Goal: Task Accomplishment & Management: Use online tool/utility

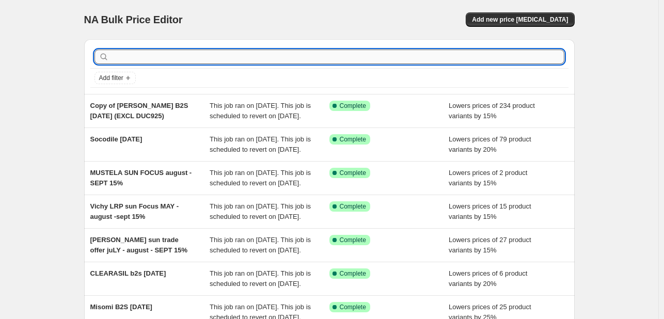
click at [279, 63] on input "text" at bounding box center [337, 57] width 453 height 14
type input "[PERSON_NAME]"
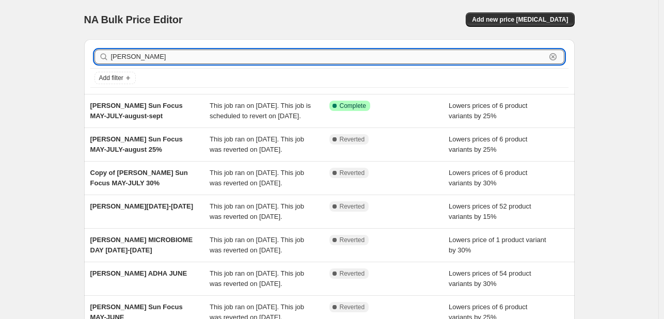
click at [173, 53] on input "[PERSON_NAME]" at bounding box center [328, 57] width 435 height 14
type input "MEDAPHARM"
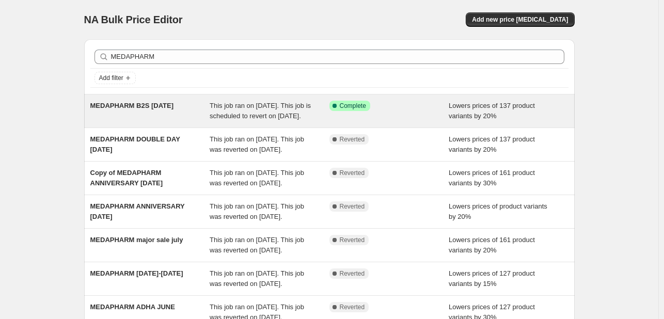
click at [223, 114] on span "This job ran on [DATE]. This job is scheduled to revert on [DATE]." at bounding box center [260, 111] width 101 height 18
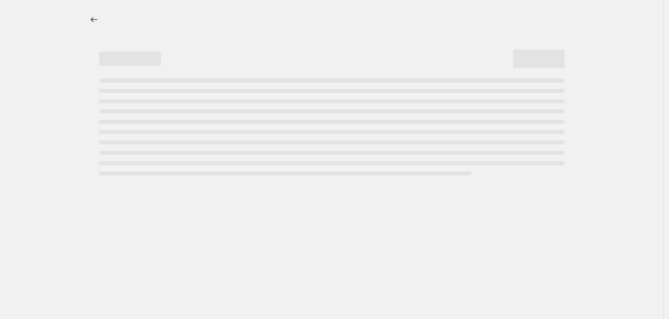
select select "percentage"
select select "tag"
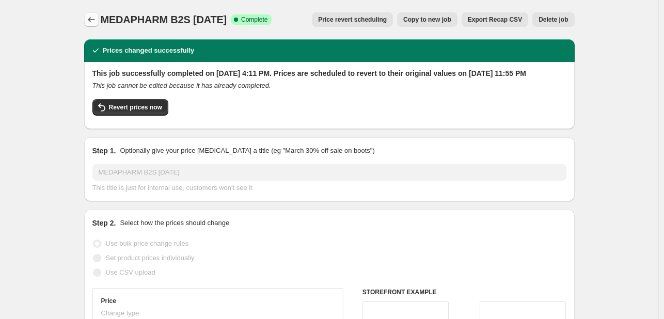
click at [93, 17] on icon "Price change jobs" at bounding box center [91, 19] width 10 height 10
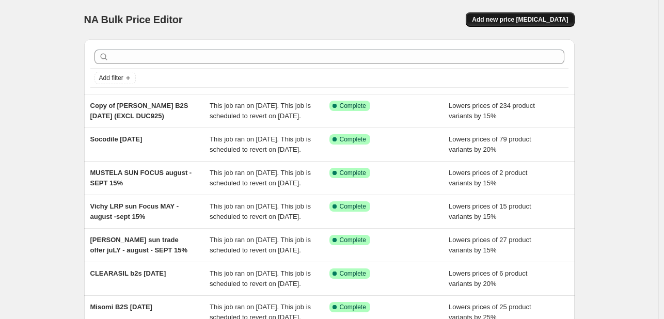
click at [511, 18] on span "Add new price [MEDICAL_DATA]" at bounding box center [520, 19] width 96 height 8
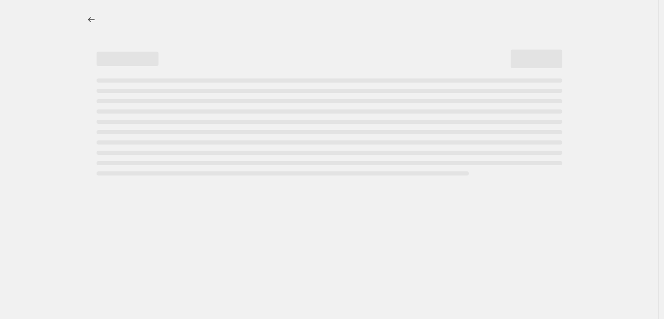
select select "percentage"
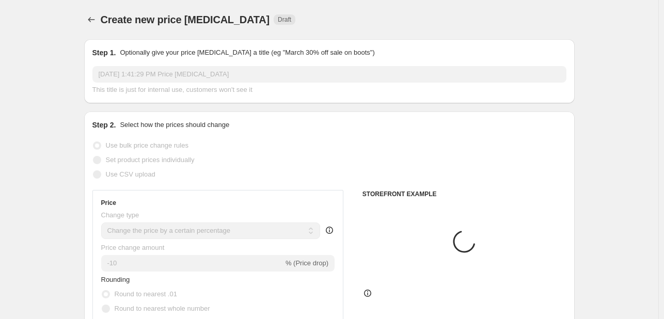
click at [140, 74] on input "[DATE] 1:41:29 PM Price [MEDICAL_DATA]" at bounding box center [329, 74] width 474 height 17
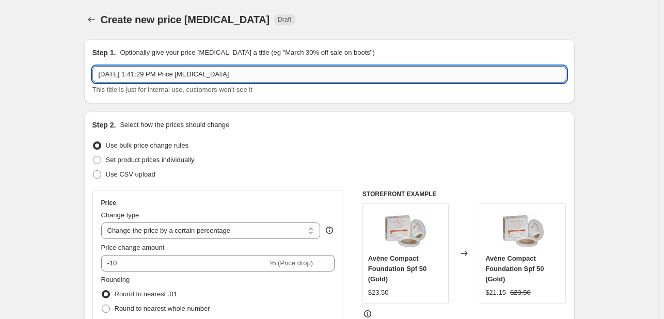
click at [142, 73] on input "[DATE] 1:41:29 PM Price [MEDICAL_DATA]" at bounding box center [329, 74] width 474 height 17
type input "[PERSON_NAME] MISSING [DATE]"
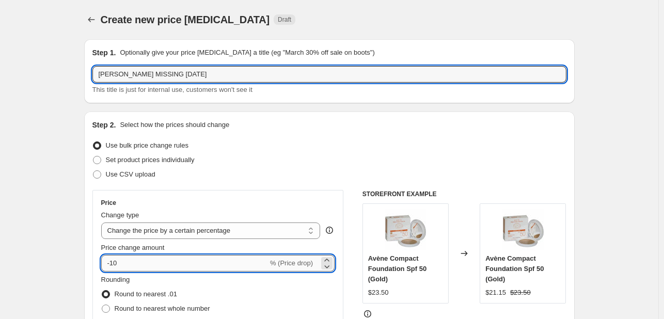
click at [143, 268] on input "-10" at bounding box center [184, 263] width 167 height 17
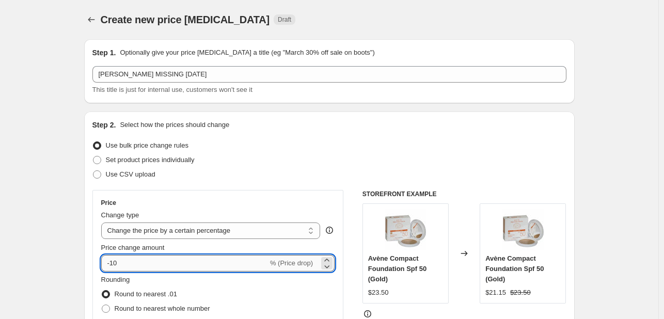
type input "-1"
type input "-20"
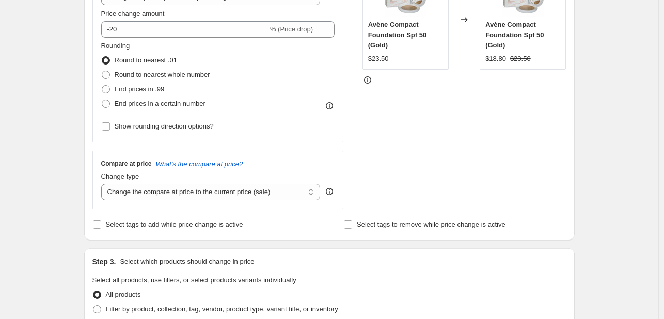
scroll to position [258, 0]
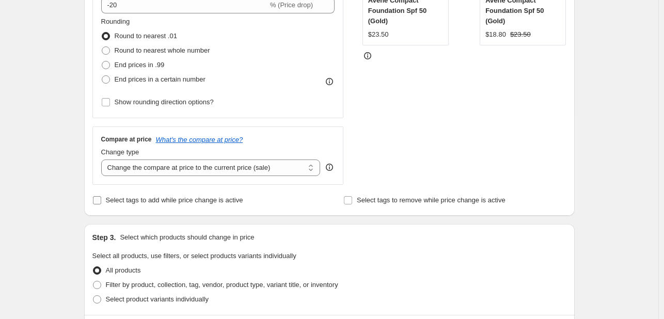
click at [165, 197] on span "Select tags to add while price change is active" at bounding box center [174, 200] width 137 height 8
click at [101, 197] on input "Select tags to add while price change is active" at bounding box center [97, 200] width 8 height 8
checkbox input "true"
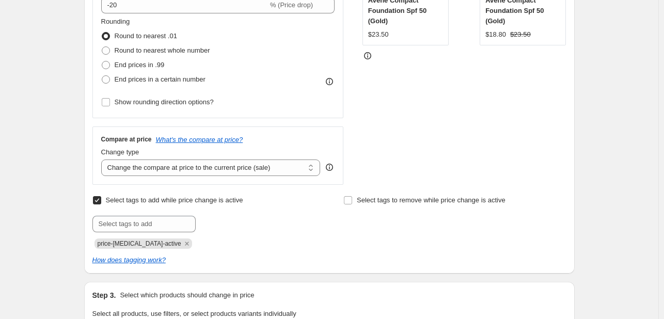
click at [182, 242] on icon "Remove price-change-job-active" at bounding box center [186, 243] width 9 height 9
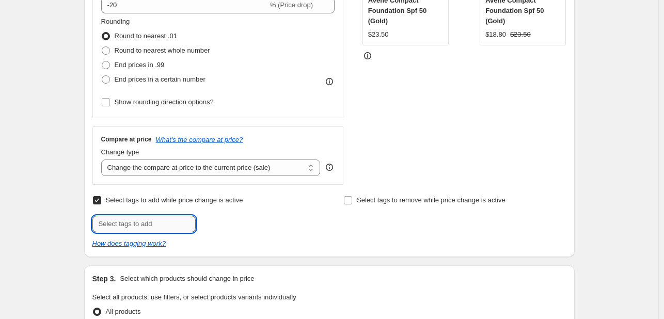
click at [166, 218] on input "text" at bounding box center [143, 224] width 103 height 17
type input "B2S925"
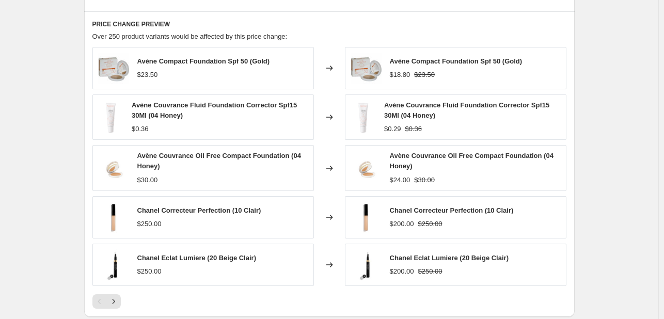
scroll to position [413, 0]
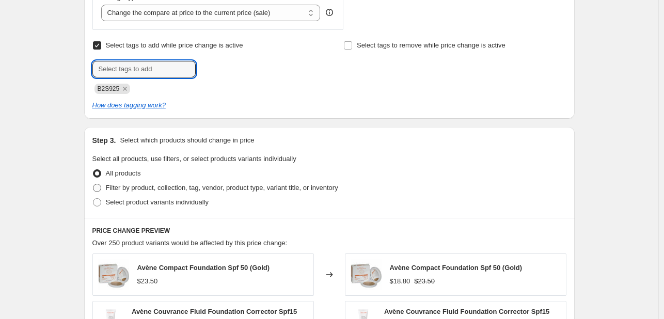
click at [176, 189] on span "Filter by product, collection, tag, vendor, product type, variant title, or inv…" at bounding box center [222, 188] width 232 height 8
click at [93, 184] on input "Filter by product, collection, tag, vendor, product type, variant title, or inv…" at bounding box center [93, 184] width 1 height 1
radio input "true"
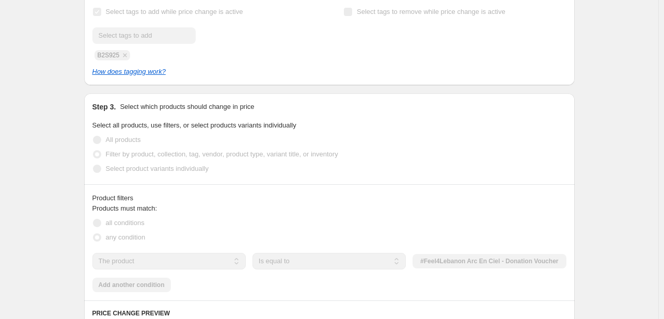
scroll to position [465, 0]
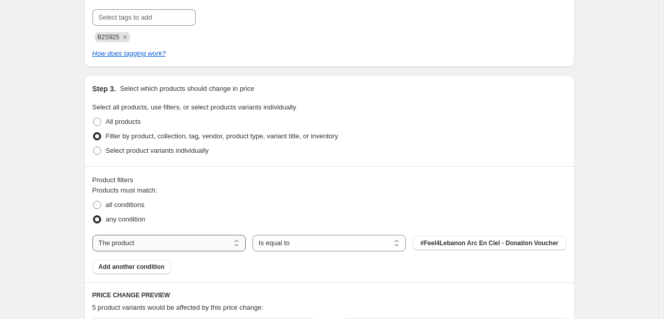
click at [180, 242] on select "The product The product's collection The product's tag The product's vendor The…" at bounding box center [168, 243] width 153 height 17
select select "tag"
click at [463, 246] on button "123an" at bounding box center [489, 243] width 153 height 14
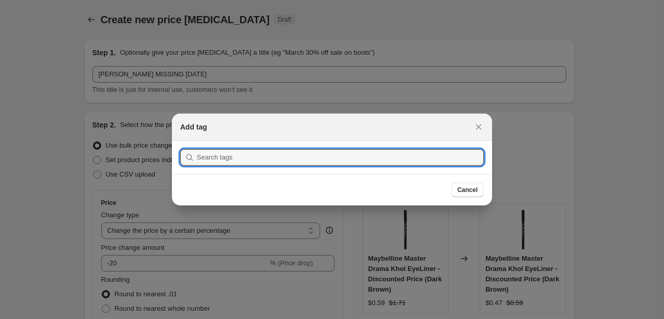
scroll to position [0, 0]
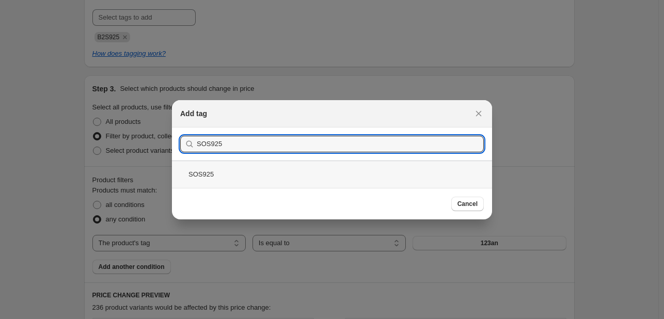
type input "SOS925"
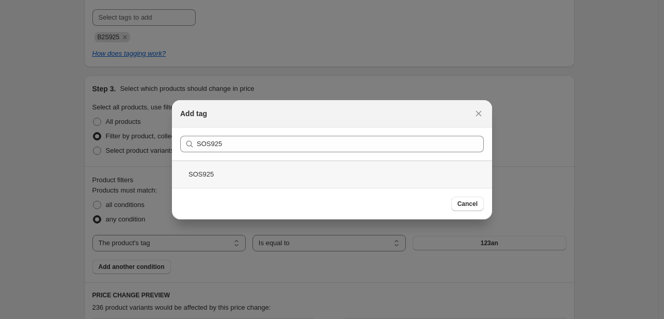
click at [308, 180] on div "SOS925" at bounding box center [332, 174] width 320 height 27
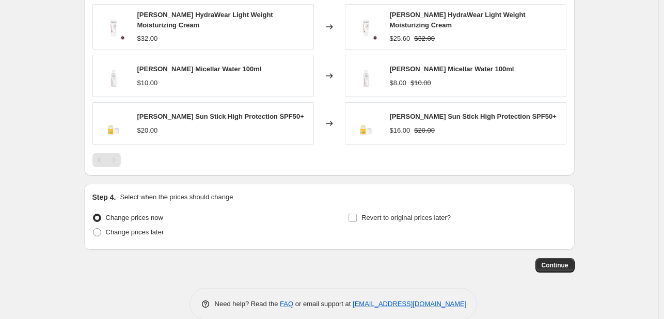
scroll to position [792, 0]
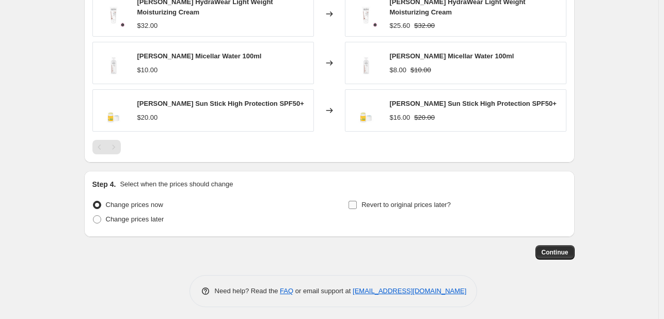
click at [389, 205] on span "Revert to original prices later?" at bounding box center [406, 205] width 89 height 8
click at [357, 205] on input "Revert to original prices later?" at bounding box center [353, 205] width 8 height 8
checkbox input "true"
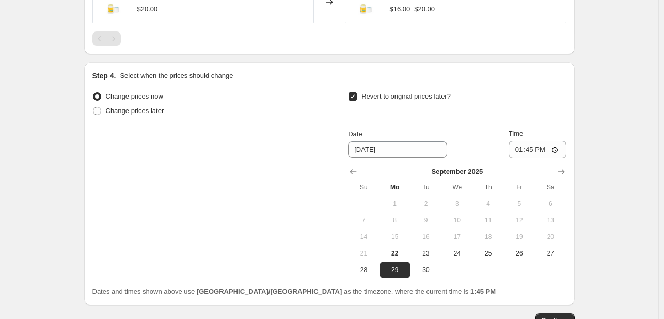
scroll to position [968, 0]
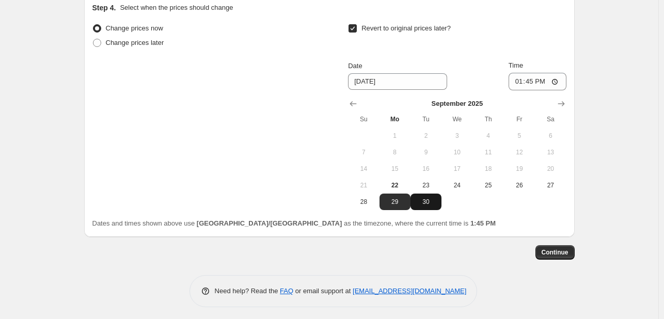
click at [428, 201] on span "30" at bounding box center [426, 202] width 23 height 8
type input "[DATE]"
click at [514, 79] on input "13:45" at bounding box center [538, 82] width 58 height 18
type input "23:55"
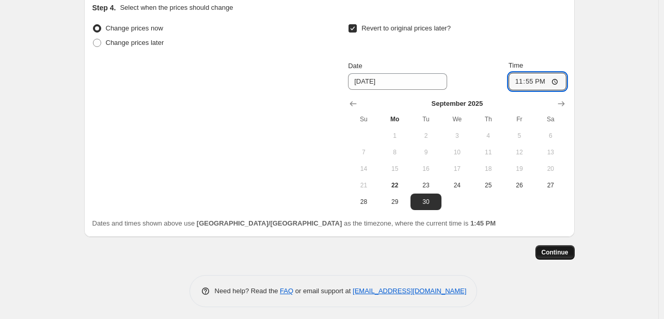
click at [562, 245] on button "Continue" at bounding box center [555, 252] width 39 height 14
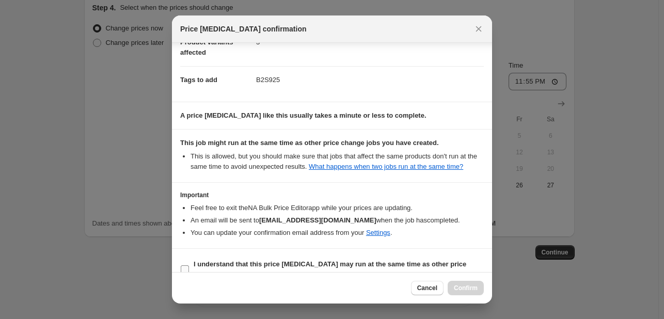
scroll to position [152, 0]
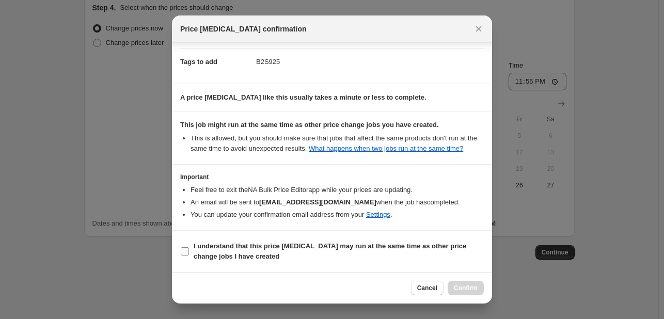
click at [429, 253] on span "I understand that this price [MEDICAL_DATA] may run at the same time as other p…" at bounding box center [339, 251] width 290 height 21
click at [189, 253] on input "I understand that this price [MEDICAL_DATA] may run at the same time as other p…" at bounding box center [185, 251] width 8 height 8
checkbox input "true"
click at [472, 289] on span "Confirm" at bounding box center [466, 288] width 24 height 8
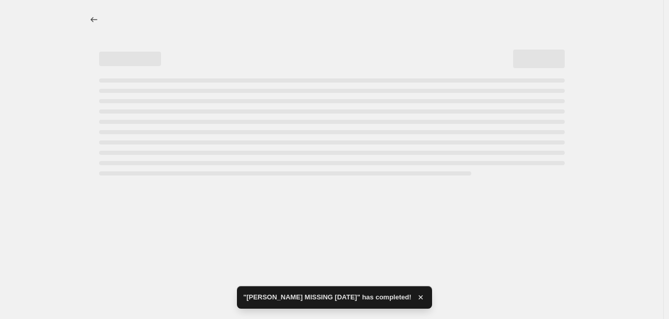
select select "percentage"
select select "tag"
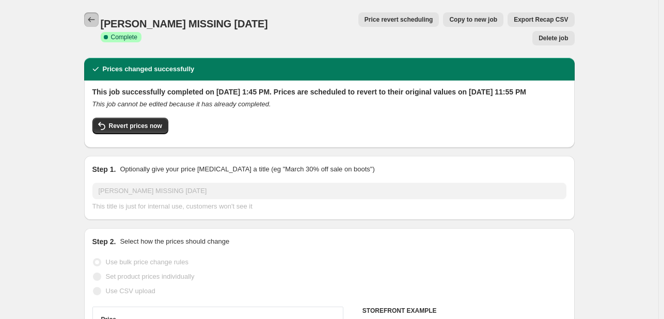
click at [92, 17] on icon "Price change jobs" at bounding box center [91, 19] width 10 height 10
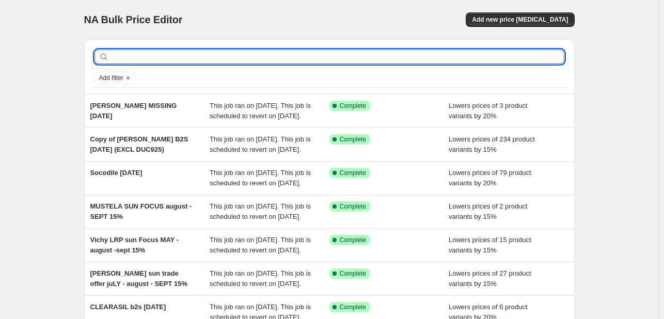
click at [124, 54] on input "text" at bounding box center [337, 57] width 453 height 14
type input "RGAA"
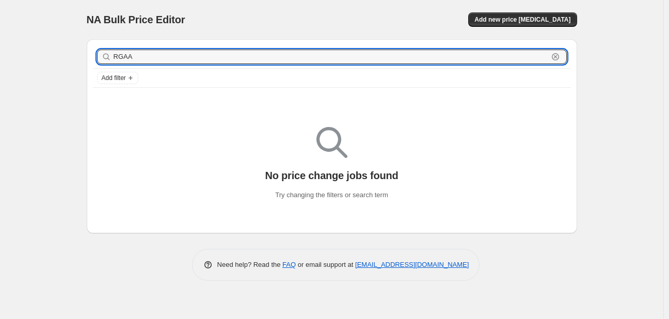
click at [124, 54] on input "RGAA" at bounding box center [331, 57] width 435 height 14
type input "MUSTELA"
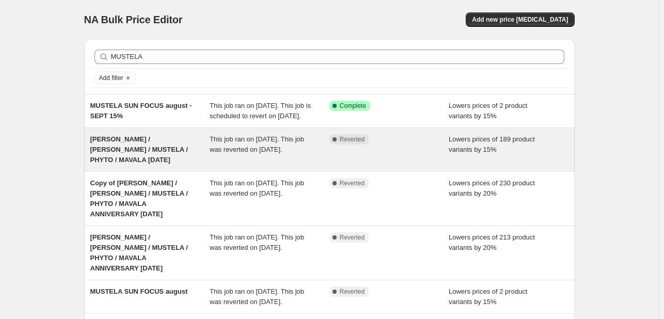
click at [190, 165] on div "[PERSON_NAME] / [PERSON_NAME] / MUSTELA / PHYTO / MAVALA [DATE]" at bounding box center [150, 149] width 120 height 31
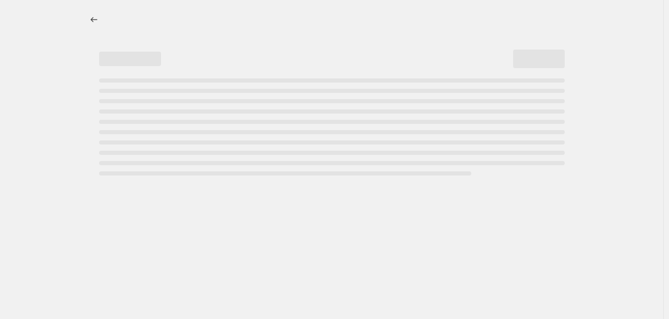
select select "percentage"
select select "tag"
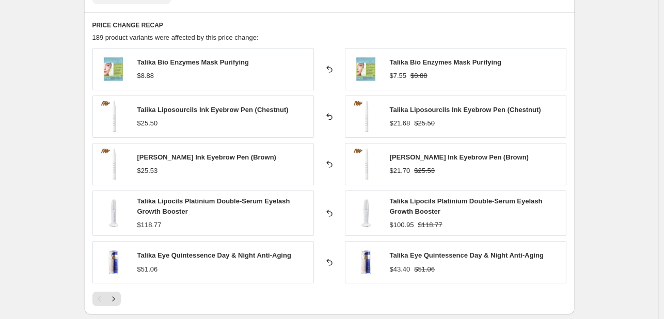
scroll to position [826, 0]
click at [117, 291] on button "Next" at bounding box center [113, 298] width 14 height 14
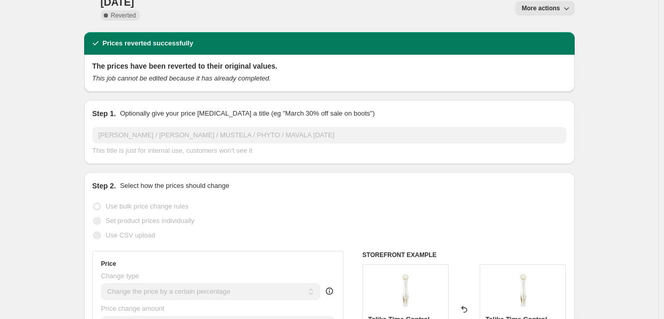
scroll to position [0, 0]
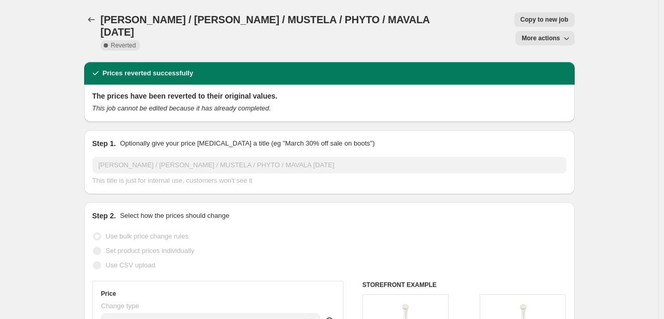
click at [521, 17] on span "Copy to new job" at bounding box center [545, 19] width 48 height 8
select select "percentage"
select select "tag"
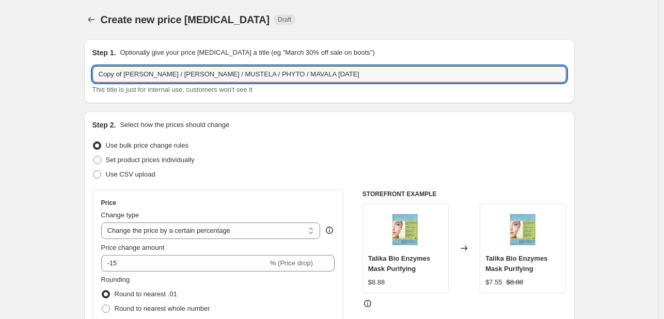
drag, startPoint x: 143, startPoint y: 71, endPoint x: 67, endPoint y: 66, distance: 76.1
click at [214, 69] on input "TALIKA / MUSTELA / PHYTO / MAVALA [DATE]" at bounding box center [329, 74] width 474 height 17
type input "TALIKA / MUSTELA / PHYTO / MAVALA B2S [DATE]"
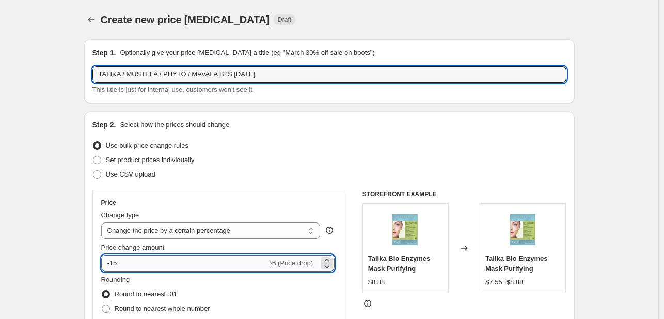
click at [119, 265] on input "-15" at bounding box center [184, 263] width 167 height 17
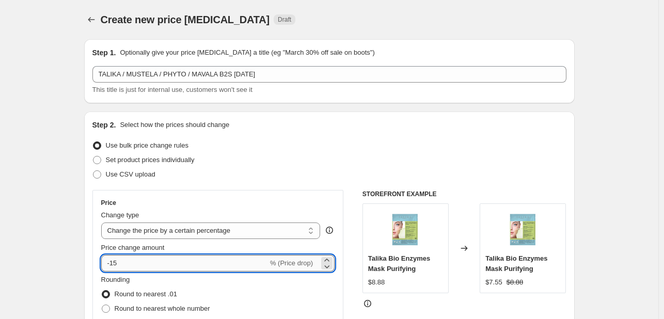
type input "-1"
type input "-20"
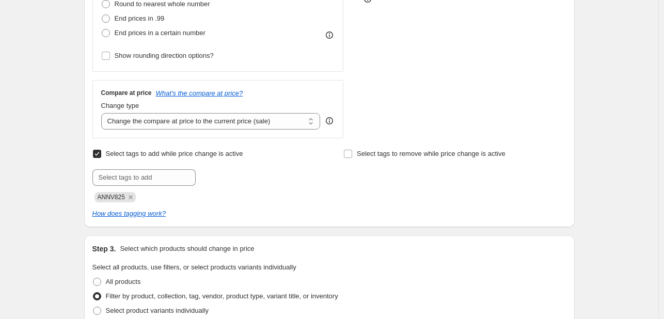
scroll to position [310, 0]
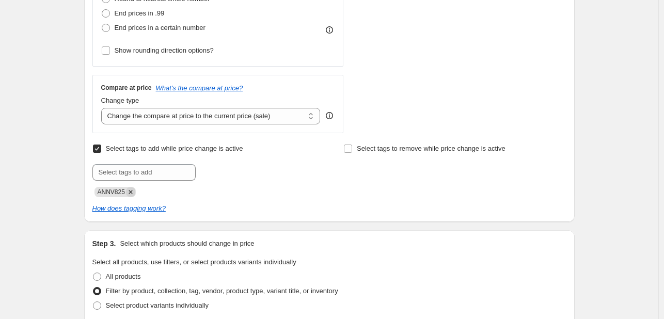
click at [134, 193] on icon "Remove ANNV825" at bounding box center [130, 191] width 9 height 9
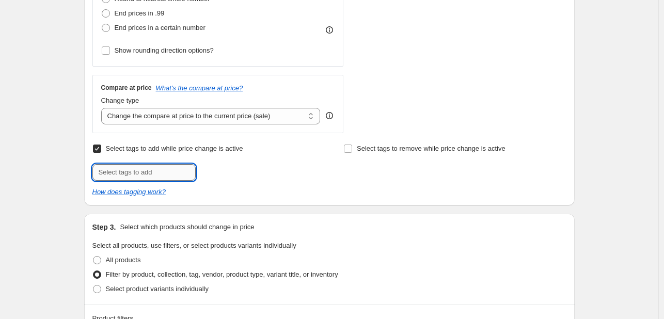
click at [136, 174] on input "text" at bounding box center [143, 172] width 103 height 17
type input "B2S925"
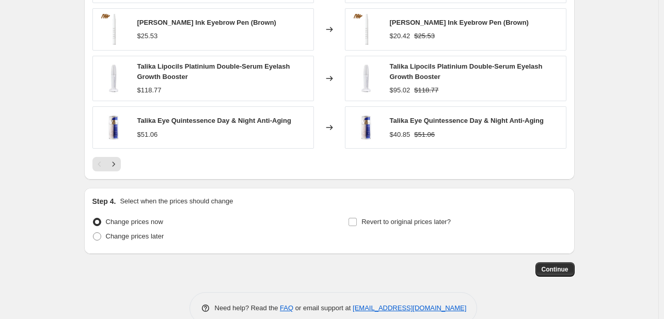
scroll to position [890, 0]
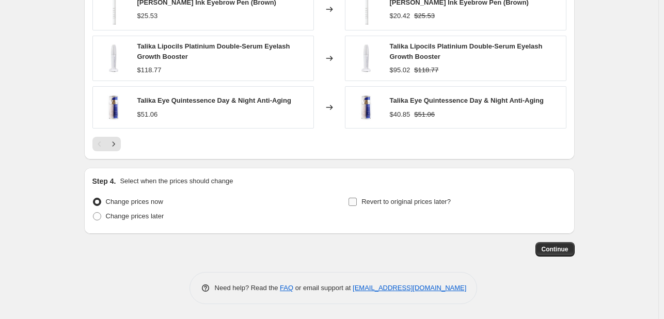
click at [417, 208] on label "Revert to original prices later?" at bounding box center [399, 202] width 103 height 14
click at [357, 206] on input "Revert to original prices later?" at bounding box center [353, 202] width 8 height 8
checkbox input "true"
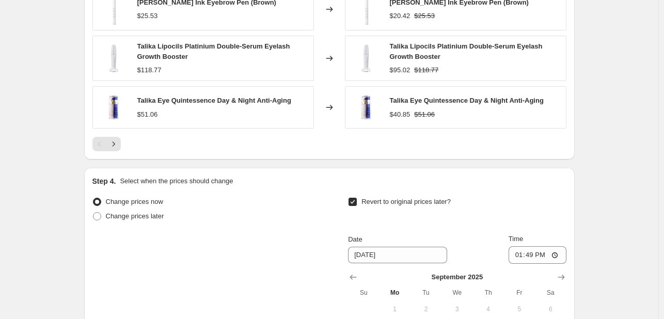
scroll to position [1066, 0]
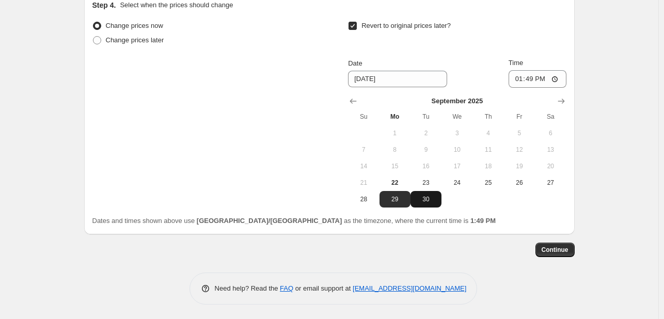
click at [419, 201] on span "30" at bounding box center [426, 199] width 23 height 8
type input "[DATE]"
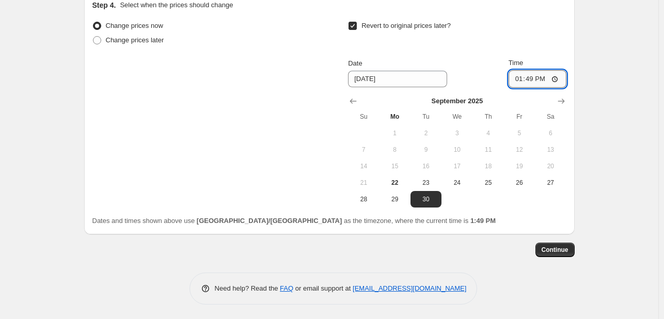
click at [512, 82] on input "13:49" at bounding box center [538, 79] width 58 height 18
type input "23:55"
click at [553, 177] on button "27" at bounding box center [550, 183] width 31 height 17
type input "[DATE]"
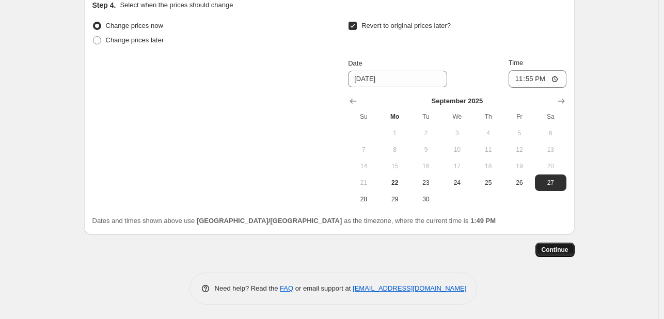
click at [560, 243] on button "Continue" at bounding box center [555, 250] width 39 height 14
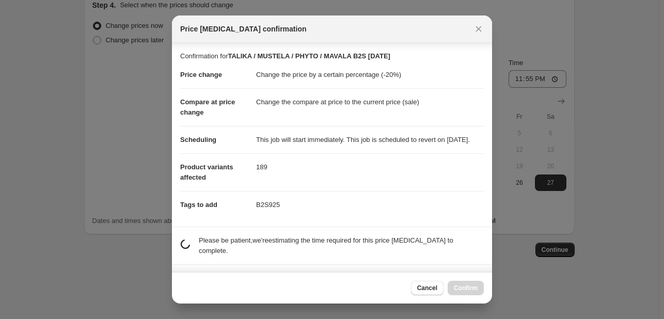
scroll to position [57, 0]
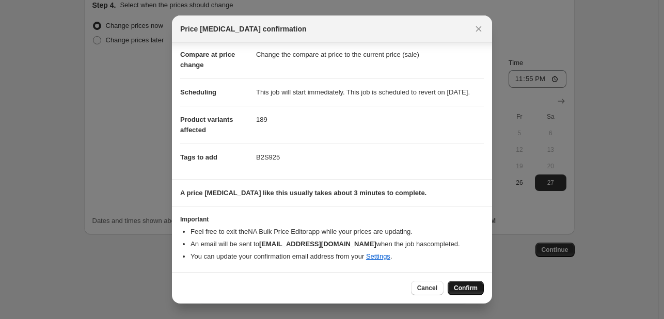
click at [461, 284] on span "Confirm" at bounding box center [466, 288] width 24 height 8
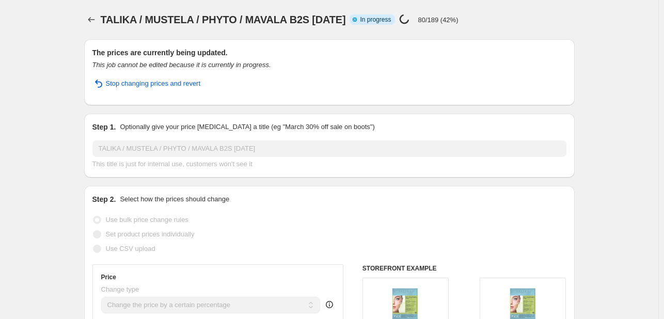
click at [97, 17] on icon "Price change jobs" at bounding box center [91, 19] width 10 height 10
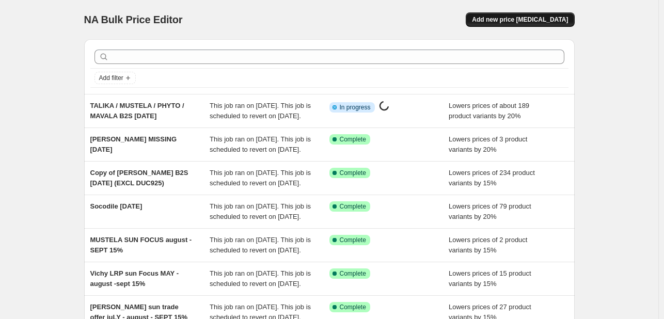
click at [521, 15] on button "Add new price [MEDICAL_DATA]" at bounding box center [520, 19] width 108 height 14
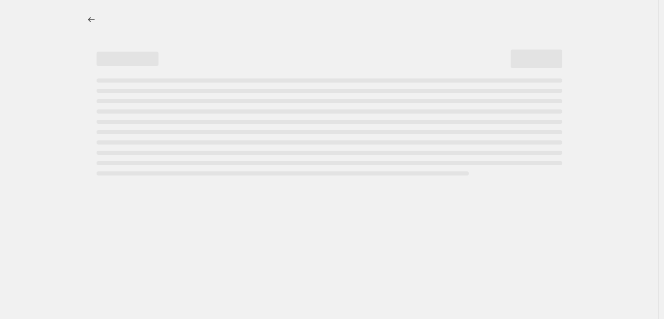
select select "percentage"
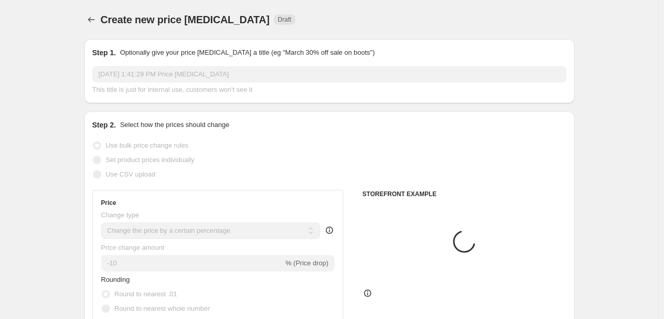
click at [196, 79] on input "[DATE] 1:41:29 PM Price [MEDICAL_DATA]" at bounding box center [329, 74] width 474 height 17
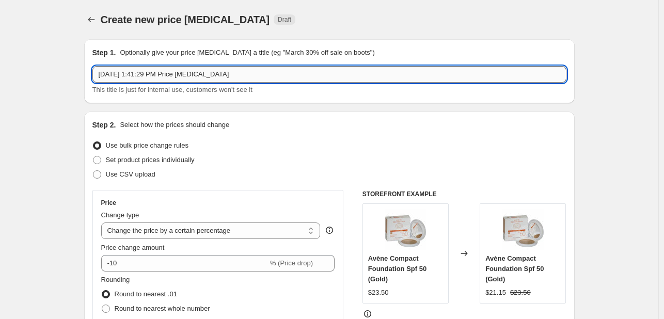
click at [196, 79] on input "[DATE] 1:41:29 PM Price [MEDICAL_DATA]" at bounding box center [329, 74] width 474 height 17
type input "FACE FACTS B2S [DATE]"
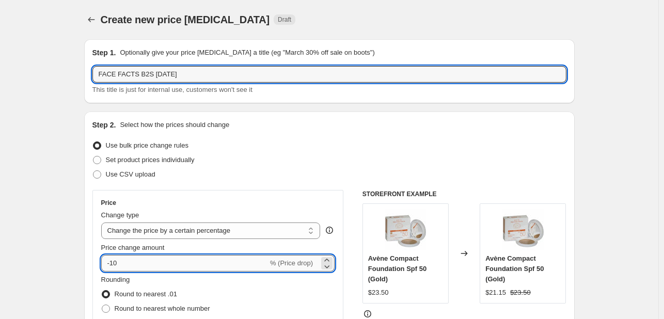
click at [128, 271] on input "-10" at bounding box center [184, 263] width 167 height 17
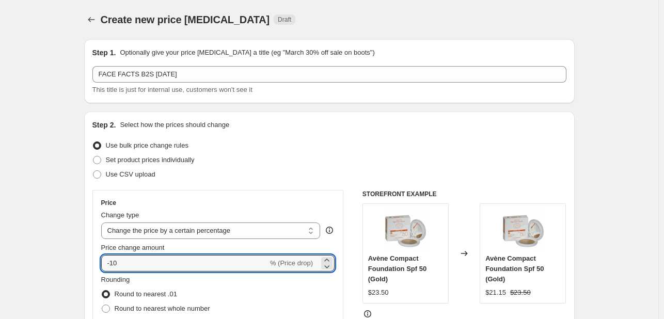
type input "-1"
type input "-20"
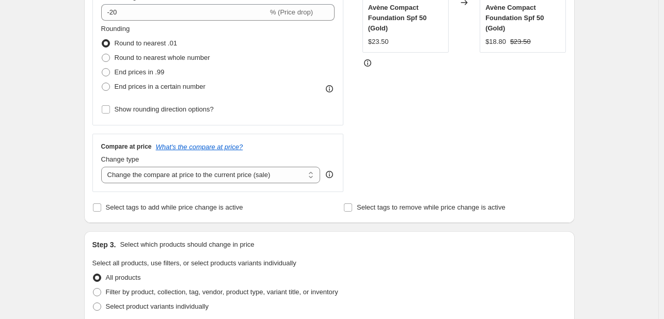
scroll to position [258, 0]
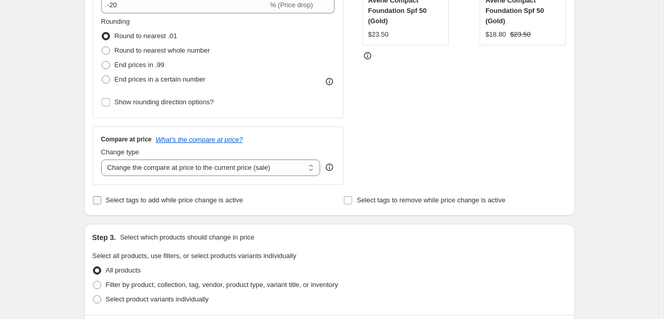
click at [133, 206] on label "Select tags to add while price change is active" at bounding box center [167, 200] width 151 height 14
click at [101, 205] on input "Select tags to add while price change is active" at bounding box center [97, 200] width 8 height 8
checkbox input "true"
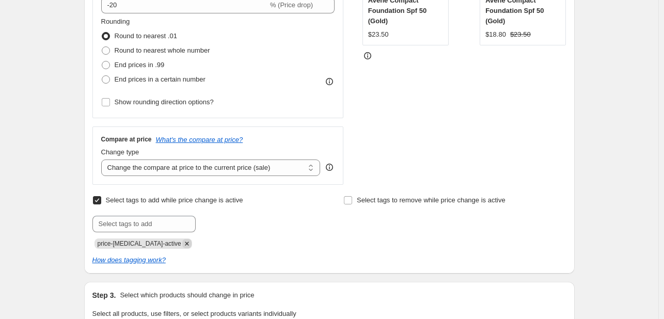
click at [182, 241] on icon "Remove price-change-job-active" at bounding box center [186, 243] width 9 height 9
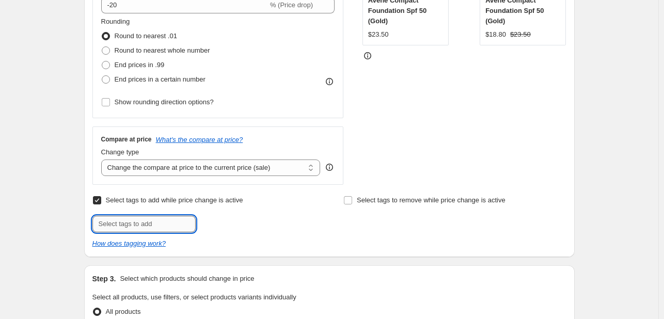
click at [161, 219] on input "text" at bounding box center [143, 224] width 103 height 17
type input "B2S925"
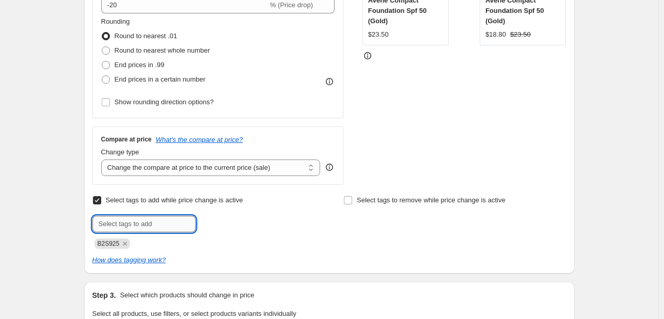
scroll to position [0, 0]
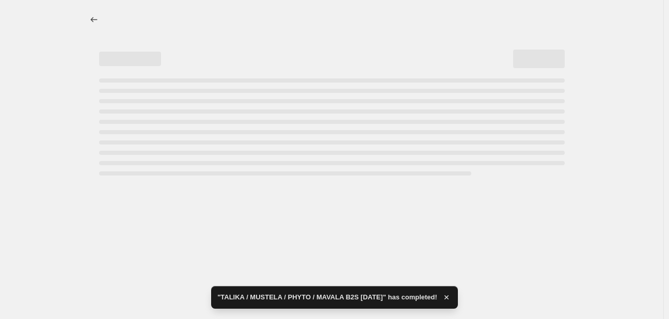
select select "percentage"
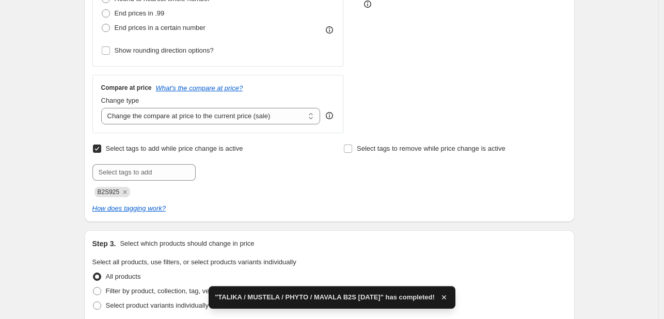
scroll to position [155, 0]
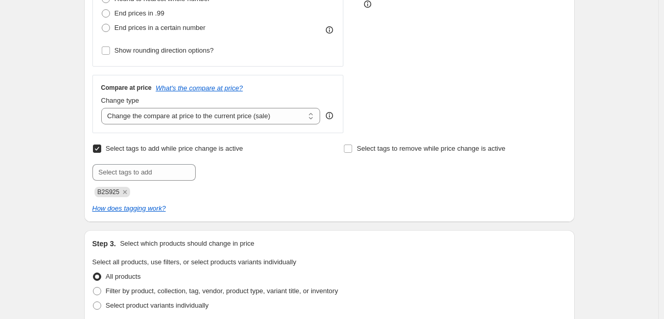
click at [70, 207] on div "Create new price [MEDICAL_DATA]. This page is ready Create new price [MEDICAL_D…" at bounding box center [329, 238] width 658 height 1097
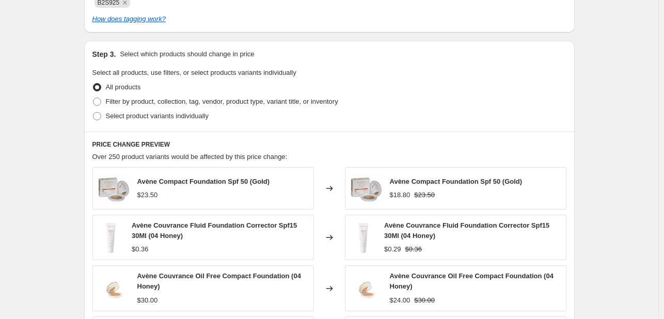
scroll to position [516, 0]
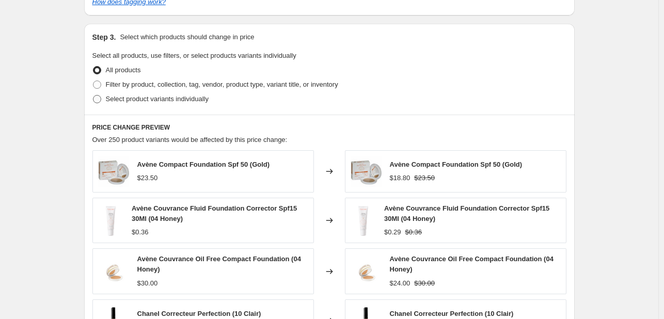
click at [155, 103] on span "Select product variants individually" at bounding box center [157, 99] width 103 height 8
click at [93, 96] on input "Select product variants individually" at bounding box center [93, 95] width 1 height 1
radio input "true"
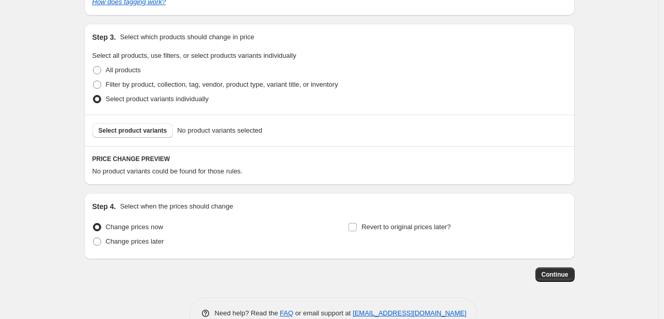
click at [155, 131] on span "Select product variants" at bounding box center [133, 131] width 69 height 8
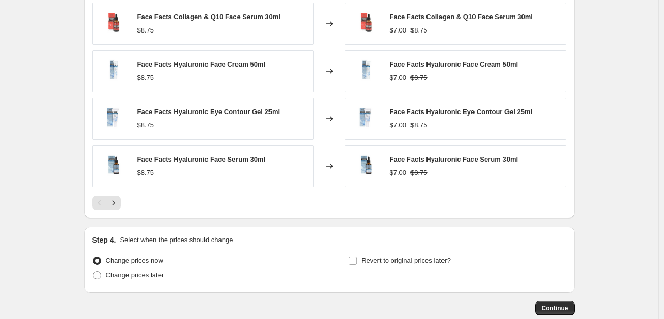
scroll to position [775, 0]
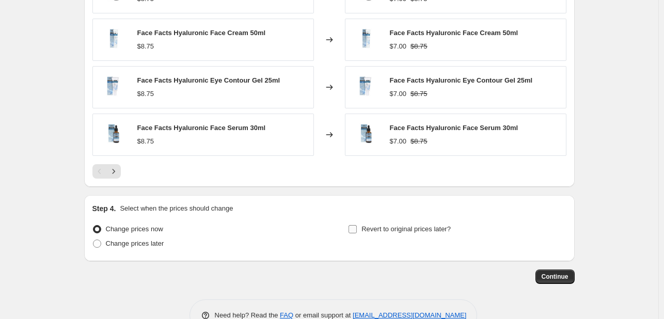
click at [430, 230] on span "Revert to original prices later?" at bounding box center [406, 229] width 89 height 8
click at [357, 230] on input "Revert to original prices later?" at bounding box center [353, 229] width 8 height 8
checkbox input "true"
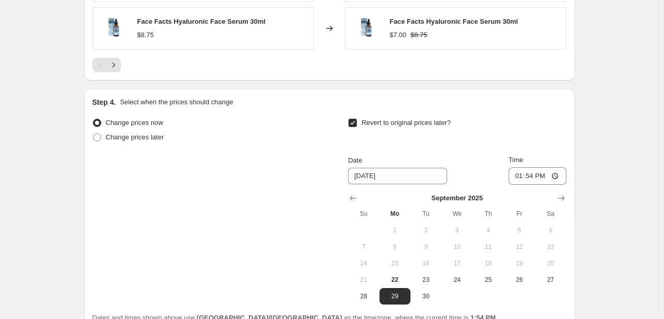
scroll to position [930, 0]
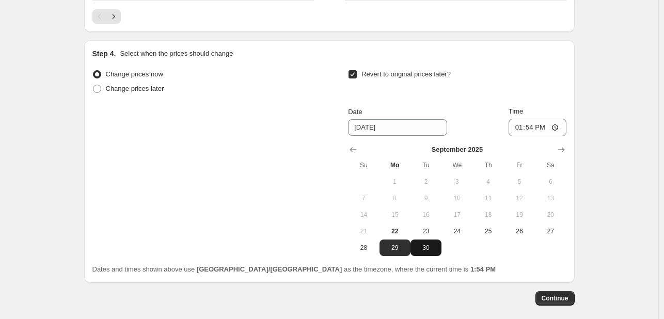
click at [429, 249] on span "30" at bounding box center [426, 248] width 23 height 8
type input "[DATE]"
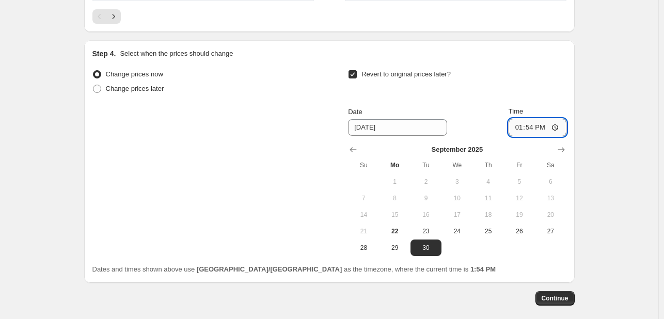
click at [527, 135] on input "13:54" at bounding box center [538, 128] width 58 height 18
type input "23:55"
click at [553, 293] on button "Continue" at bounding box center [555, 298] width 39 height 14
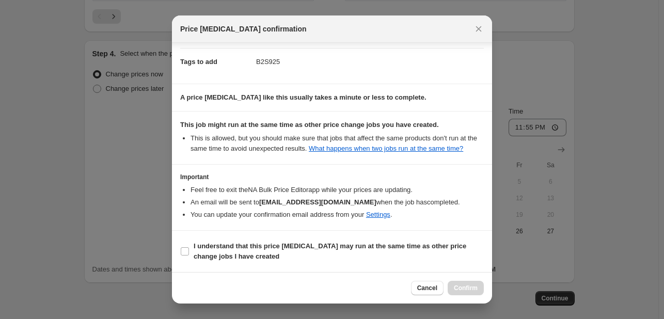
scroll to position [152, 0]
click at [467, 253] on span "I understand that this price [MEDICAL_DATA] may run at the same time as other p…" at bounding box center [339, 251] width 290 height 21
click at [189, 253] on input "I understand that this price [MEDICAL_DATA] may run at the same time as other p…" at bounding box center [185, 251] width 8 height 8
checkbox input "true"
click at [480, 287] on button "Confirm" at bounding box center [466, 288] width 36 height 14
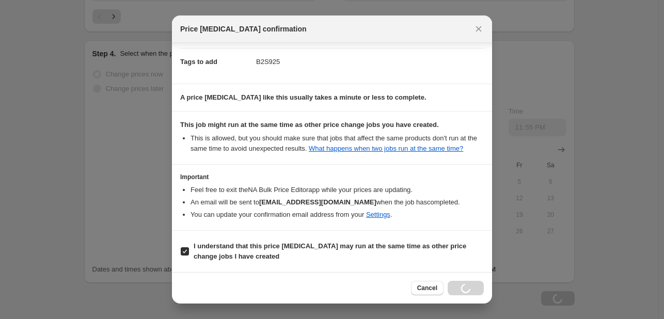
scroll to position [930, 0]
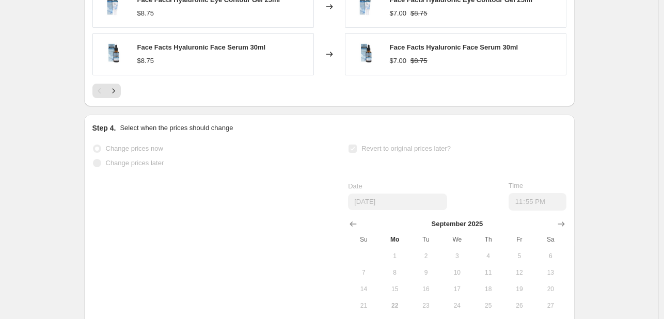
select select "percentage"
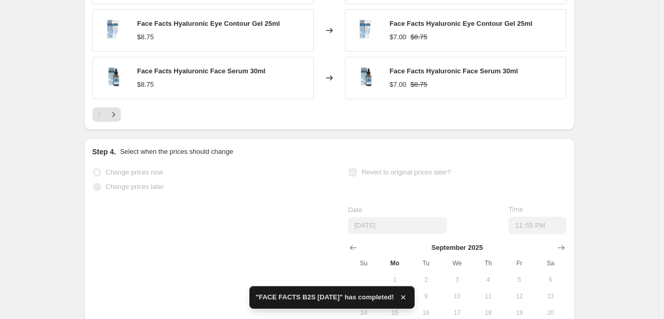
scroll to position [0, 0]
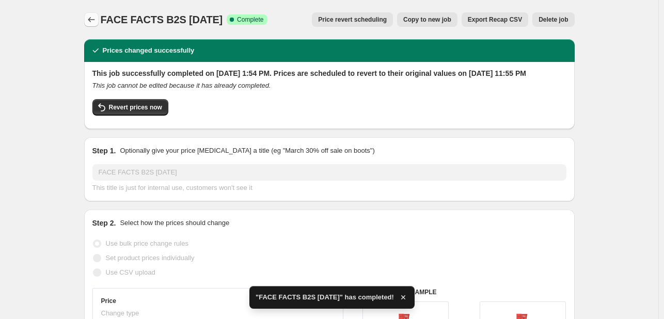
click at [92, 19] on icon "Price change jobs" at bounding box center [91, 19] width 10 height 10
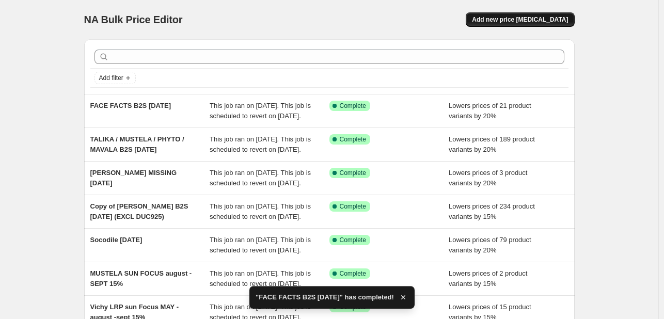
click at [504, 17] on span "Add new price [MEDICAL_DATA]" at bounding box center [520, 19] width 96 height 8
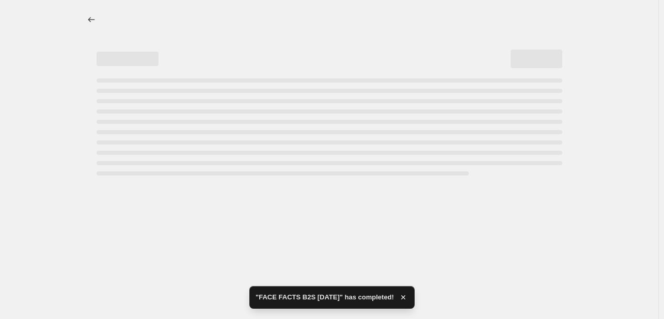
select select "percentage"
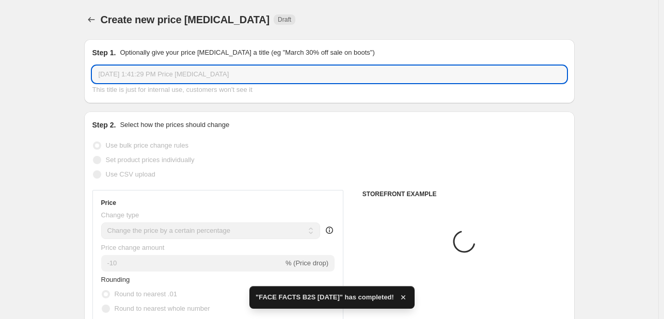
click at [217, 77] on input "[DATE] 1:41:29 PM Price [MEDICAL_DATA]" at bounding box center [329, 74] width 474 height 17
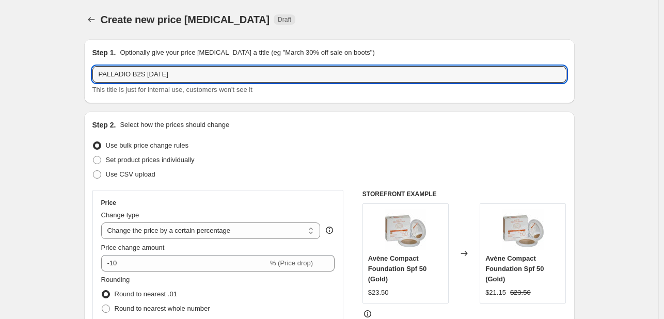
type input "PALLADIO B2S [DATE]"
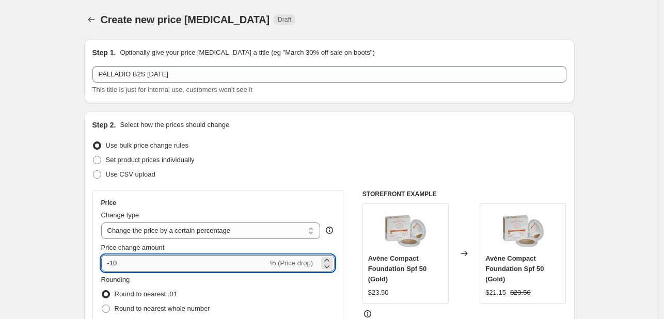
click at [165, 259] on input "-10" at bounding box center [184, 263] width 167 height 17
type input "-15"
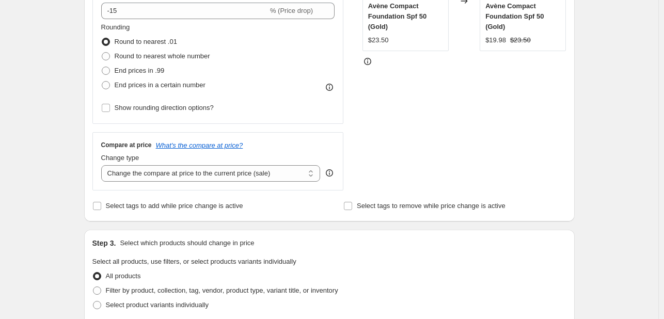
scroll to position [258, 0]
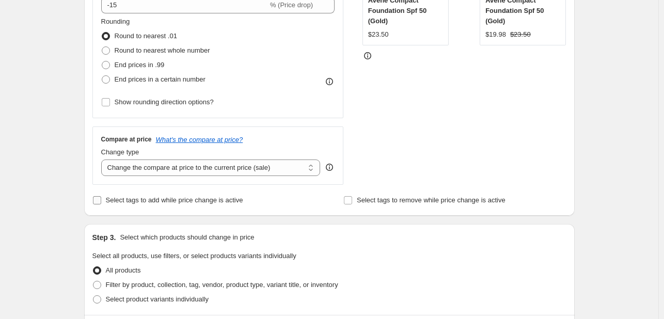
click at [145, 206] on label "Select tags to add while price change is active" at bounding box center [167, 200] width 151 height 14
click at [101, 205] on input "Select tags to add while price change is active" at bounding box center [97, 200] width 8 height 8
checkbox input "true"
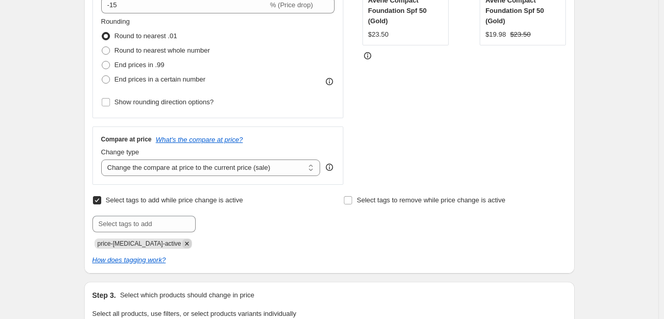
click at [182, 241] on icon "Remove price-change-job-active" at bounding box center [186, 243] width 9 height 9
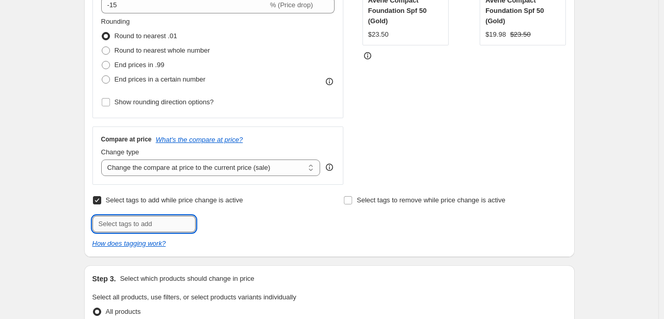
click at [166, 228] on input "text" at bounding box center [143, 224] width 103 height 17
type input "B2S925"
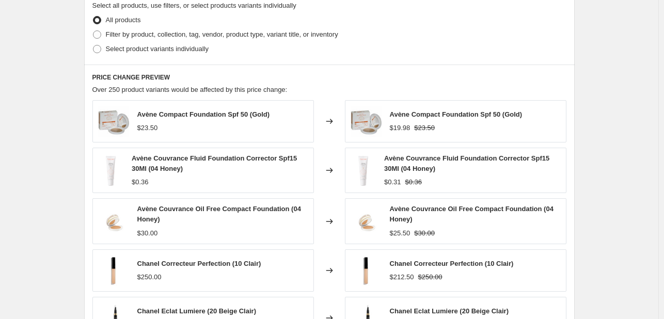
scroll to position [568, 0]
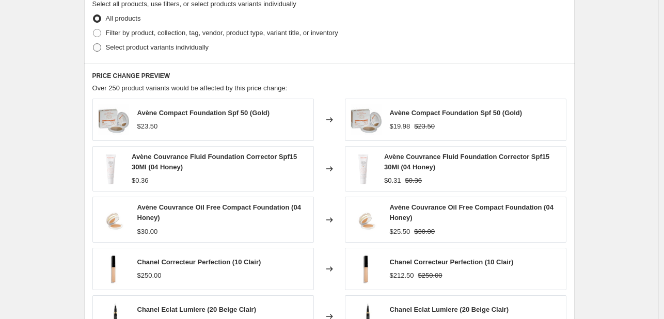
click at [178, 48] on span "Select product variants individually" at bounding box center [157, 47] width 103 height 8
click at [93, 44] on input "Select product variants individually" at bounding box center [93, 43] width 1 height 1
radio input "true"
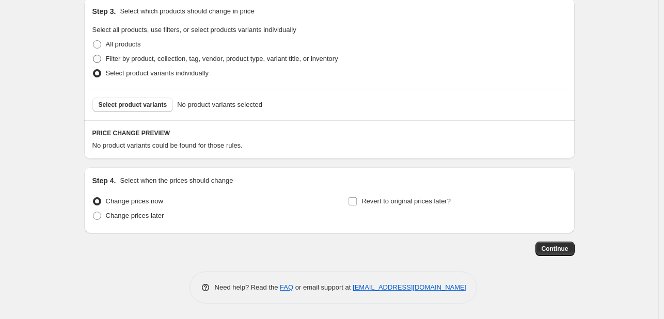
scroll to position [542, 0]
click at [178, 34] on span "Select all products, use filters, or select products variants individually" at bounding box center [194, 30] width 204 height 8
click at [171, 58] on span "Filter by product, collection, tag, vendor, product type, variant title, or inv…" at bounding box center [222, 59] width 232 height 8
click at [93, 55] on input "Filter by product, collection, tag, vendor, product type, variant title, or inv…" at bounding box center [93, 55] width 1 height 1
radio input "true"
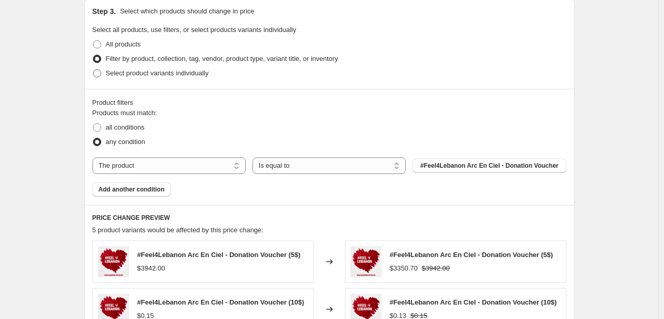
click at [168, 73] on span "Select product variants individually" at bounding box center [157, 73] width 103 height 8
click at [93, 70] on input "Select product variants individually" at bounding box center [93, 69] width 1 height 1
radio input "true"
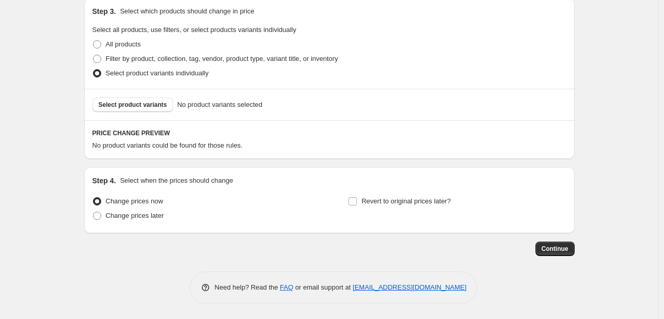
click at [134, 114] on div "Select product variants No product variants selected" at bounding box center [329, 105] width 491 height 32
click at [133, 105] on span "Select product variants" at bounding box center [133, 105] width 69 height 8
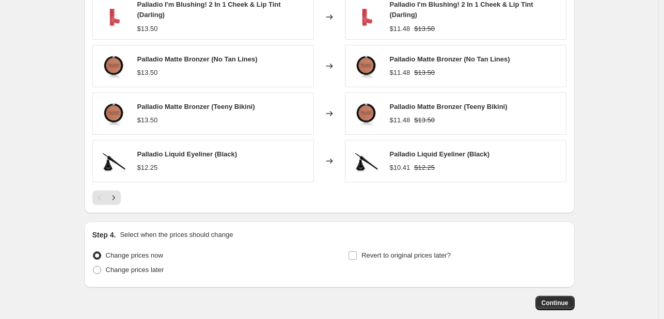
scroll to position [800, 0]
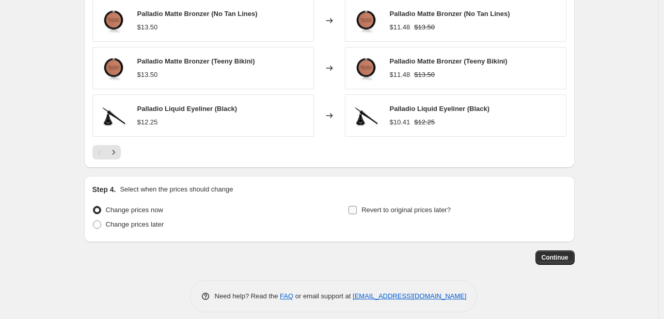
click at [394, 206] on span "Revert to original prices later?" at bounding box center [406, 210] width 89 height 8
click at [357, 206] on input "Revert to original prices later?" at bounding box center [353, 210] width 8 height 8
checkbox input "true"
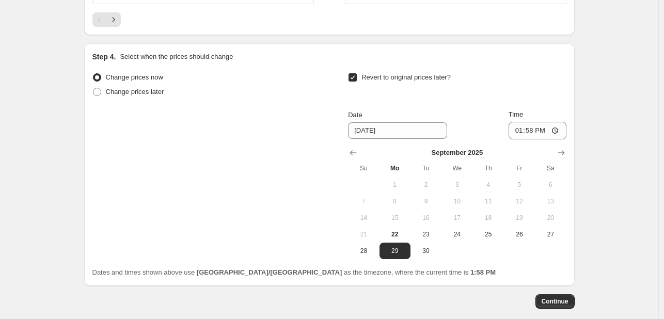
scroll to position [955, 0]
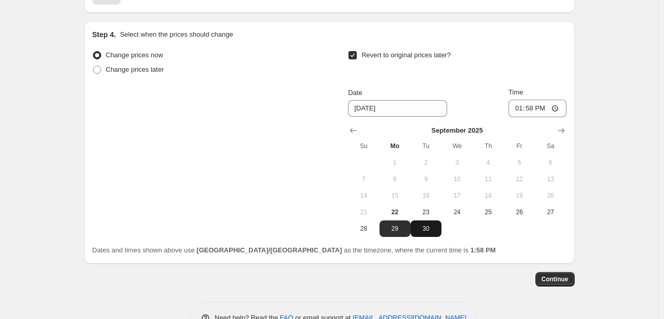
click at [418, 226] on span "30" at bounding box center [426, 229] width 23 height 8
type input "[DATE]"
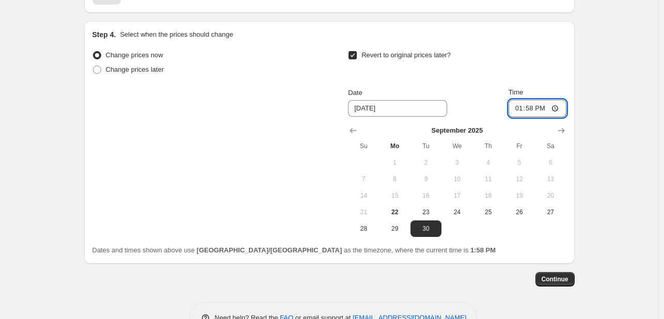
click at [518, 106] on input "13:58" at bounding box center [538, 109] width 58 height 18
type input "23:55"
click at [555, 276] on span "Continue" at bounding box center [555, 279] width 27 height 8
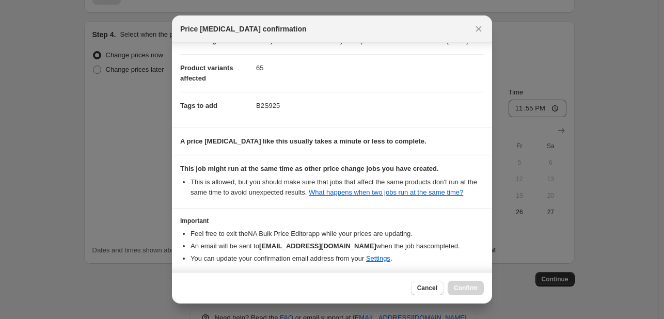
scroll to position [152, 0]
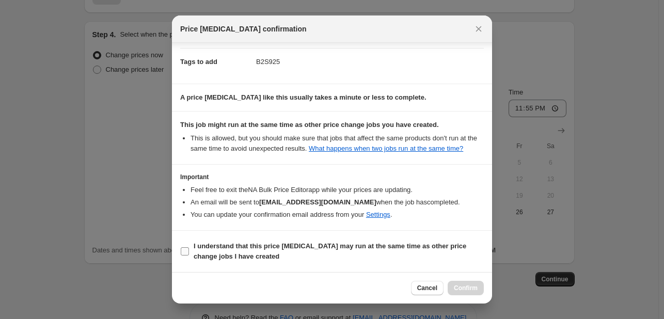
click at [425, 255] on span "I understand that this price [MEDICAL_DATA] may run at the same time as other p…" at bounding box center [339, 251] width 290 height 21
click at [189, 255] on input "I understand that this price [MEDICAL_DATA] may run at the same time as other p…" at bounding box center [185, 251] width 8 height 8
checkbox input "true"
click at [459, 284] on span "Confirm" at bounding box center [466, 288] width 24 height 8
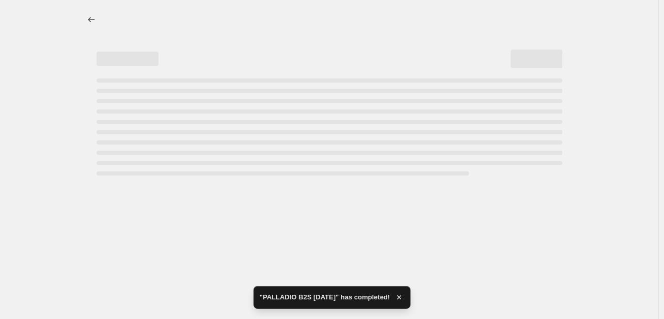
select select "percentage"
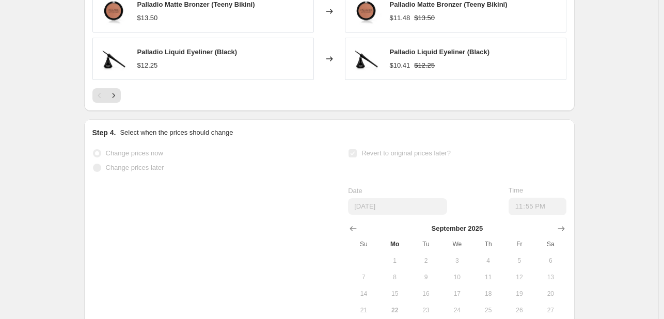
scroll to position [0, 0]
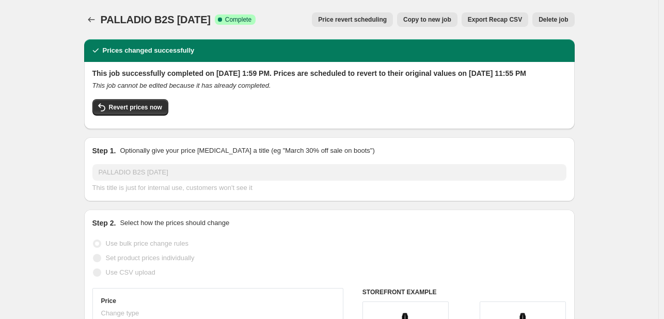
click at [96, 29] on div "PALLADIO B2S [DATE]. This page is ready PALLADIO B2S [DATE] Success Complete Co…" at bounding box center [329, 19] width 491 height 39
click at [90, 21] on icon "Price change jobs" at bounding box center [91, 19] width 10 height 10
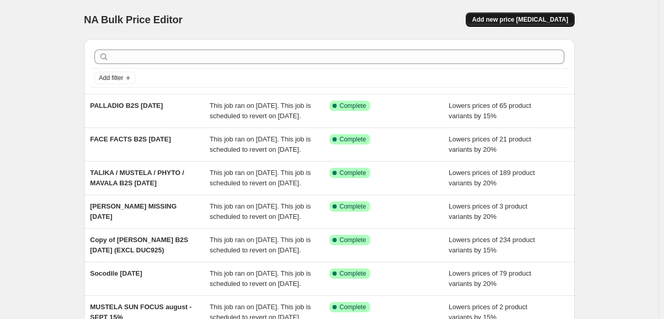
click at [505, 18] on span "Add new price [MEDICAL_DATA]" at bounding box center [520, 19] width 96 height 8
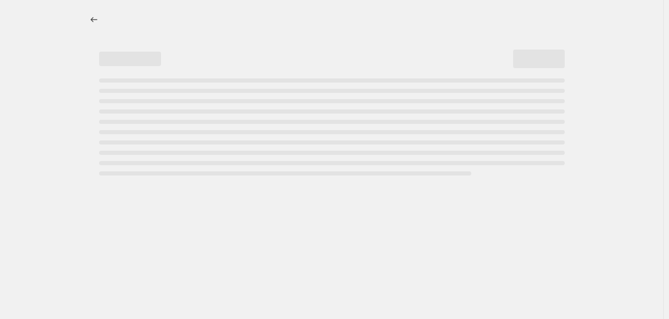
select select "percentage"
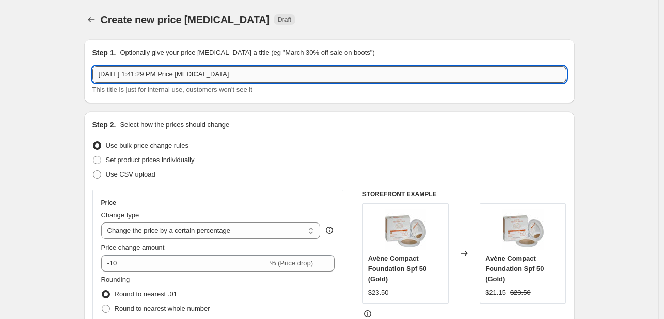
click at [176, 75] on input "[DATE] 1:41:29 PM Price [MEDICAL_DATA]" at bounding box center [329, 74] width 474 height 17
type input "BIOLANE / NUTRICAP B2S [DATE]"
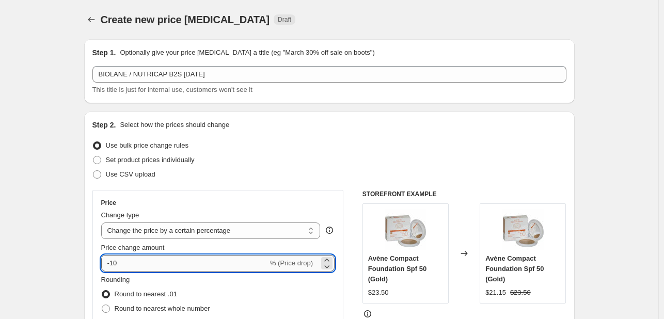
click at [134, 263] on input "-10" at bounding box center [184, 263] width 167 height 17
type input "-1"
type input "-40"
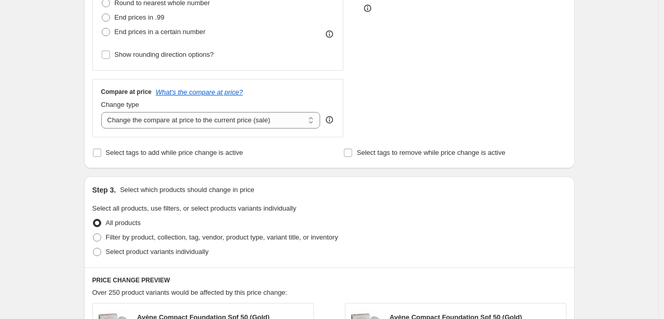
scroll to position [310, 0]
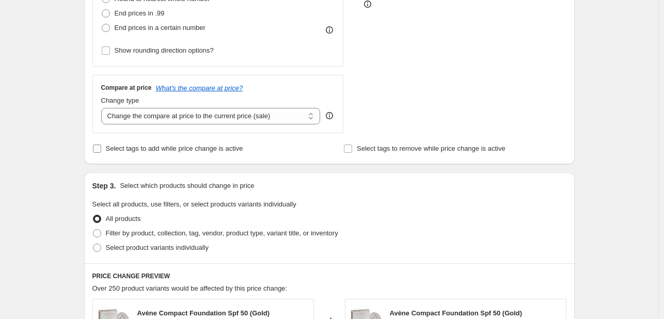
click at [133, 145] on span "Select tags to add while price change is active" at bounding box center [174, 149] width 137 height 8
click at [101, 145] on input "Select tags to add while price change is active" at bounding box center [97, 149] width 8 height 8
checkbox input "true"
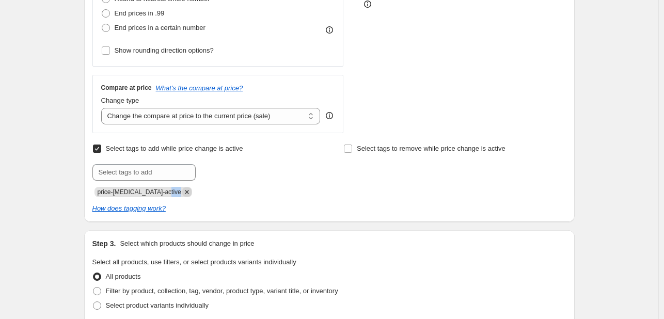
click at [167, 194] on span "price-[MEDICAL_DATA]-active" at bounding box center [144, 192] width 98 height 10
click at [182, 193] on icon "Remove price-change-job-active" at bounding box center [186, 191] width 9 height 9
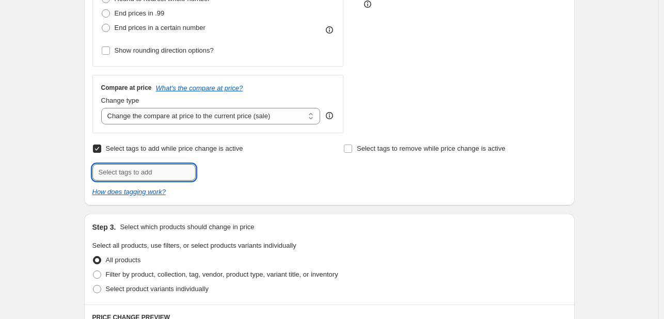
click at [161, 167] on input "text" at bounding box center [143, 172] width 103 height 17
type input "B2S925"
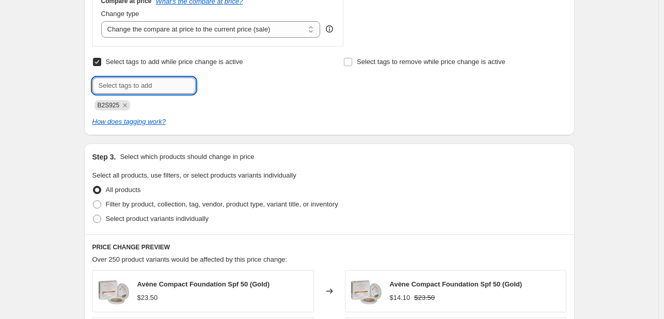
scroll to position [465, 0]
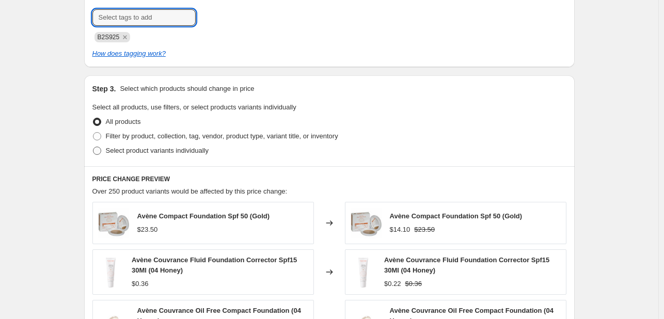
click at [175, 150] on span "Select product variants individually" at bounding box center [157, 151] width 103 height 8
click at [93, 147] on input "Select product variants individually" at bounding box center [93, 147] width 1 height 1
radio input "true"
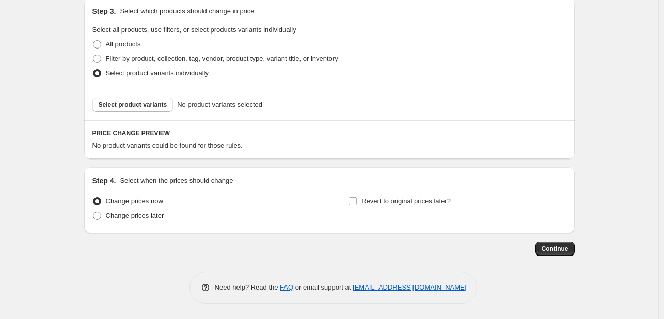
scroll to position [542, 0]
click at [153, 81] on div "Step 3. Select which products should change in price Select all products, use f…" at bounding box center [329, 43] width 491 height 91
click at [161, 102] on span "Select product variants" at bounding box center [133, 105] width 69 height 8
click at [188, 66] on label "Select product variants individually" at bounding box center [150, 73] width 116 height 14
click at [93, 69] on input "Select product variants individually" at bounding box center [93, 69] width 1 height 1
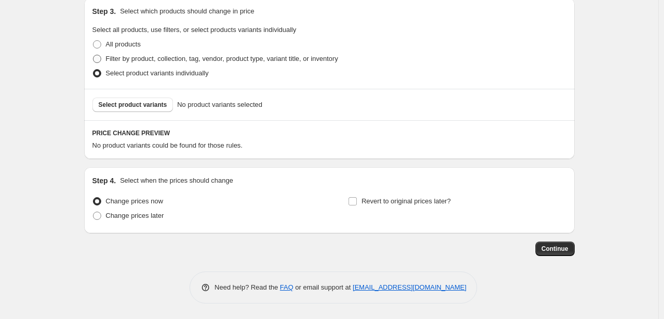
click at [189, 60] on span "Filter by product, collection, tag, vendor, product type, variant title, or inv…" at bounding box center [222, 59] width 232 height 8
click at [93, 55] on input "Filter by product, collection, tag, vendor, product type, variant title, or inv…" at bounding box center [93, 55] width 1 height 1
radio input "true"
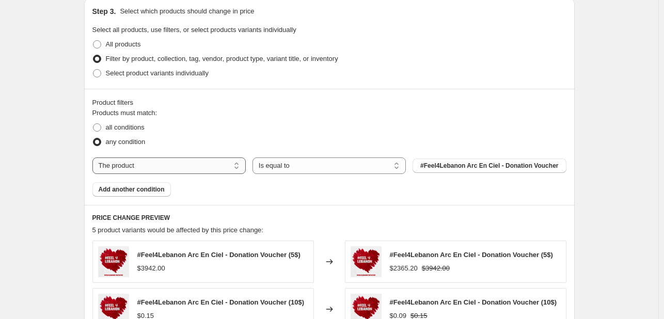
click at [197, 165] on select "The product The product's collection The product's tag The product's vendor The…" at bounding box center [168, 166] width 153 height 17
select select "collection"
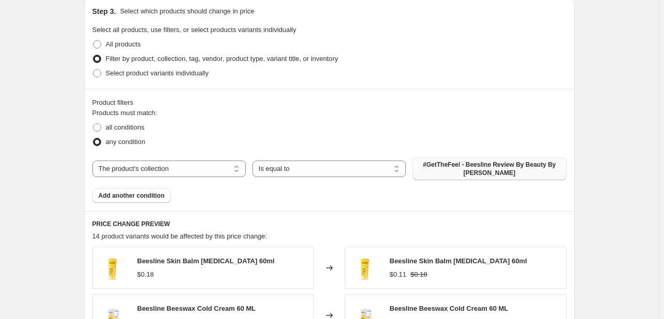
click at [426, 172] on button "#GetTheFeel - Beesline Review By Beauty By [PERSON_NAME]" at bounding box center [489, 169] width 153 height 23
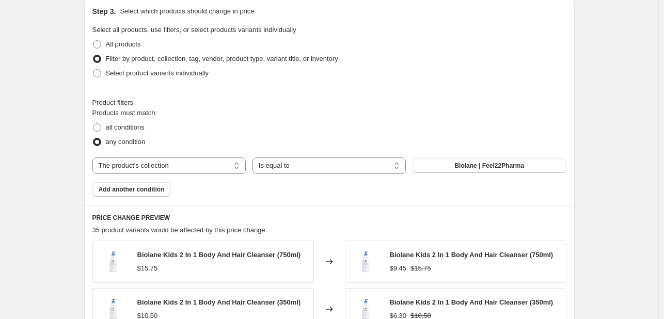
click at [147, 193] on span "Add another condition" at bounding box center [132, 189] width 66 height 8
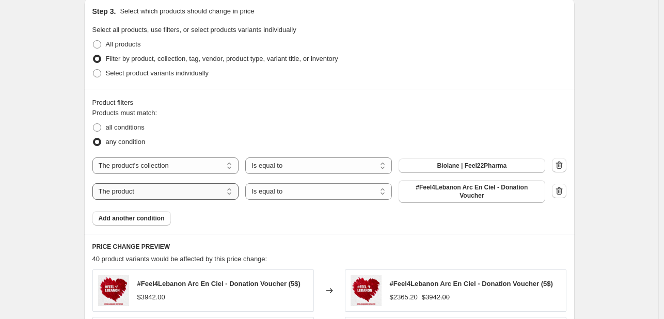
click at [215, 195] on select "The product The product's collection The product's tag The product's vendor The…" at bounding box center [165, 191] width 147 height 17
select select "collection"
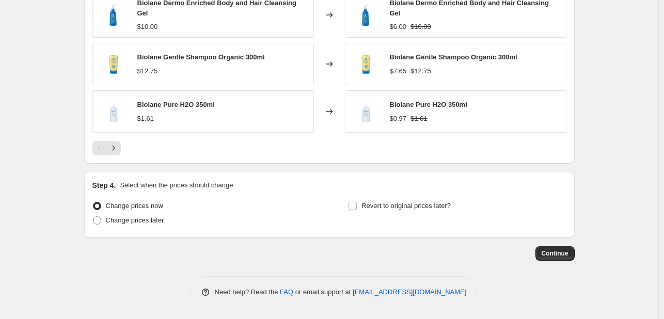
scroll to position [909, 0]
click at [431, 208] on label "Revert to original prices later?" at bounding box center [399, 205] width 103 height 14
click at [357, 208] on input "Revert to original prices later?" at bounding box center [353, 205] width 8 height 8
checkbox input "true"
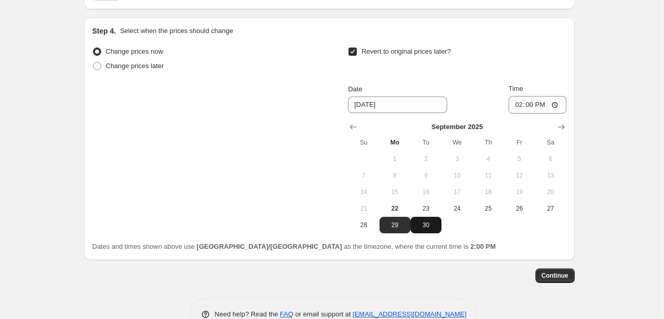
scroll to position [1064, 0]
click at [419, 227] on button "30" at bounding box center [426, 224] width 31 height 17
type input "[DATE]"
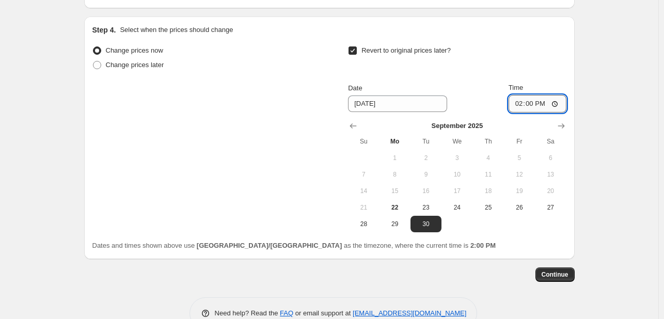
click at [517, 101] on input "14:00" at bounding box center [538, 104] width 58 height 18
type input "23:55"
click at [552, 271] on span "Continue" at bounding box center [555, 275] width 27 height 8
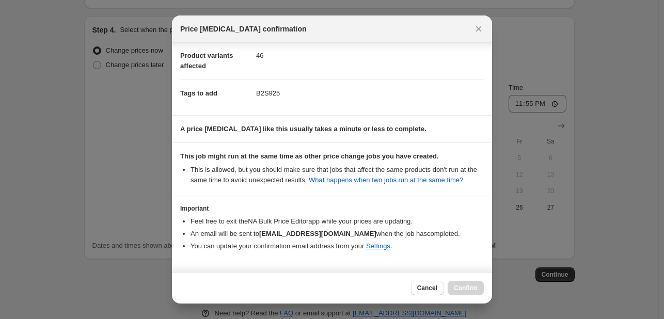
click at [439, 252] on li "You can update your confirmation email address from your Settings ." at bounding box center [337, 246] width 293 height 10
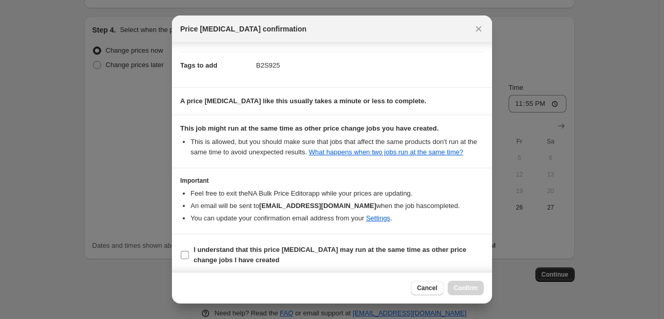
scroll to position [152, 0]
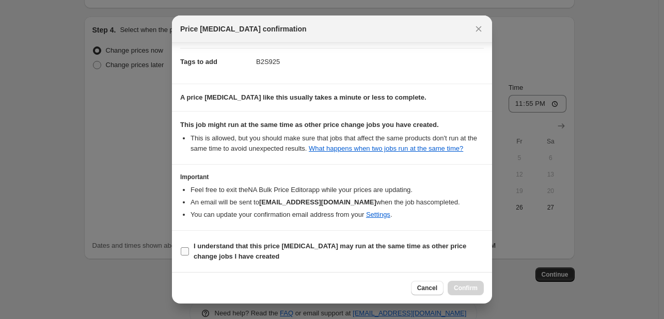
click at [441, 259] on span "I understand that this price [MEDICAL_DATA] may run at the same time as other p…" at bounding box center [339, 251] width 290 height 21
click at [189, 256] on input "I understand that this price [MEDICAL_DATA] may run at the same time as other p…" at bounding box center [185, 251] width 8 height 8
checkbox input "true"
click at [478, 293] on button "Confirm" at bounding box center [466, 288] width 36 height 14
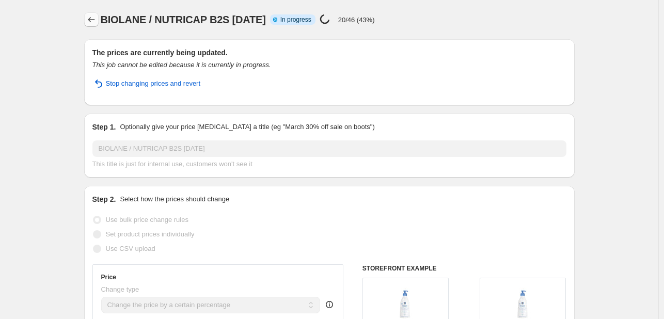
click at [93, 23] on icon "Price change jobs" at bounding box center [91, 19] width 10 height 10
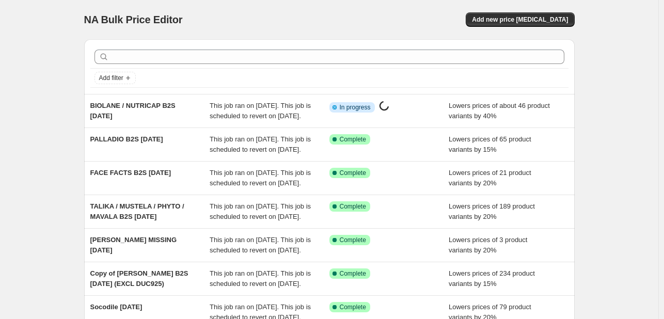
click at [535, 30] on div "NA Bulk Price Editor. This page is ready NA Bulk Price Editor Add new price [ME…" at bounding box center [329, 19] width 491 height 39
click at [528, 22] on span "Add new price [MEDICAL_DATA]" at bounding box center [520, 19] width 96 height 8
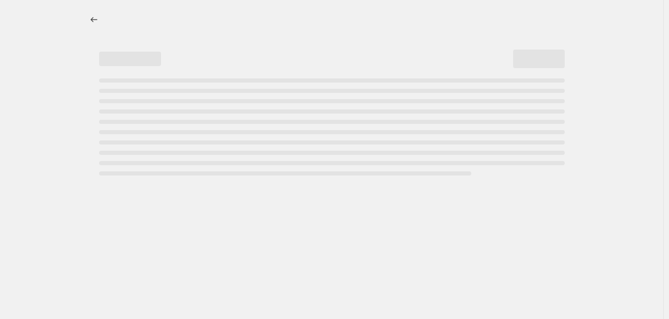
select select "percentage"
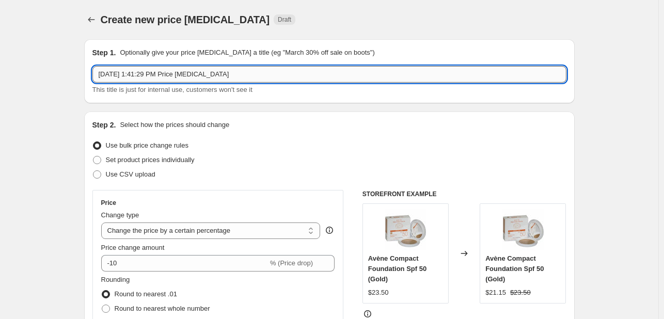
click at [138, 77] on input "[DATE] 1:41:29 PM Price [MEDICAL_DATA]" at bounding box center [329, 74] width 474 height 17
paste input "Cosmaline [PERSON_NAME] Axe"
type input "Cosmaline [PERSON_NAME] Axe B2S [DATE]"
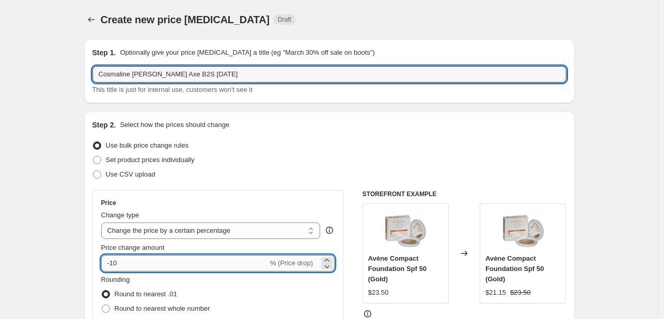
click at [116, 265] on input "-10" at bounding box center [184, 263] width 167 height 17
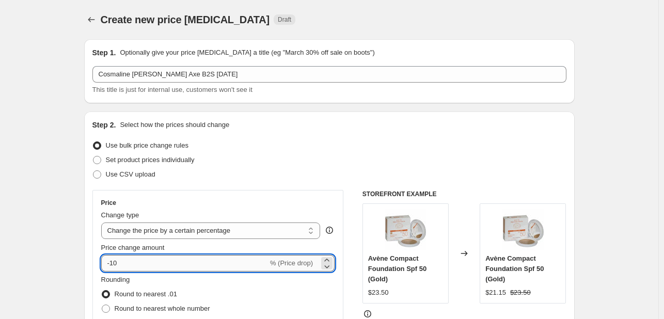
type input "-0"
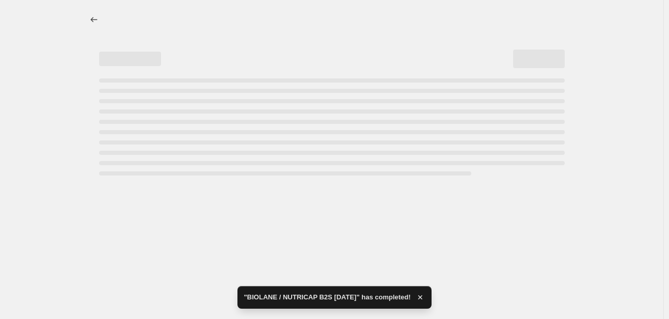
select select "percentage"
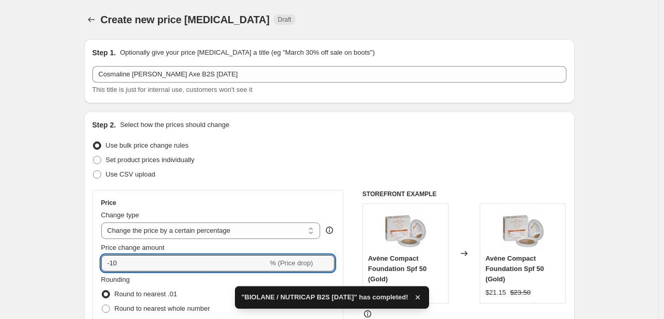
click at [116, 265] on input "-10" at bounding box center [184, 263] width 167 height 17
type input "-30"
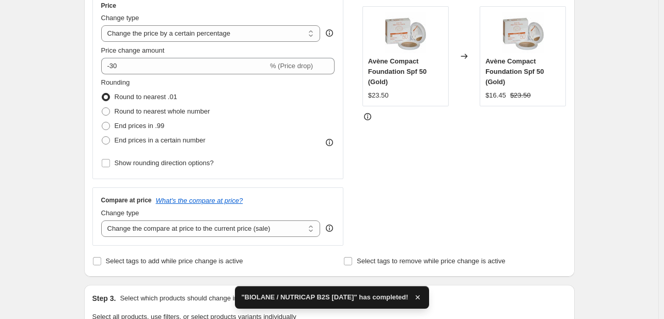
scroll to position [310, 0]
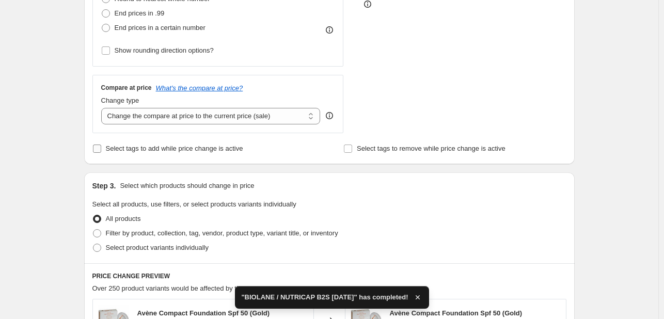
click at [132, 147] on span "Select tags to add while price change is active" at bounding box center [174, 149] width 137 height 8
click at [101, 147] on input "Select tags to add while price change is active" at bounding box center [97, 149] width 8 height 8
checkbox input "true"
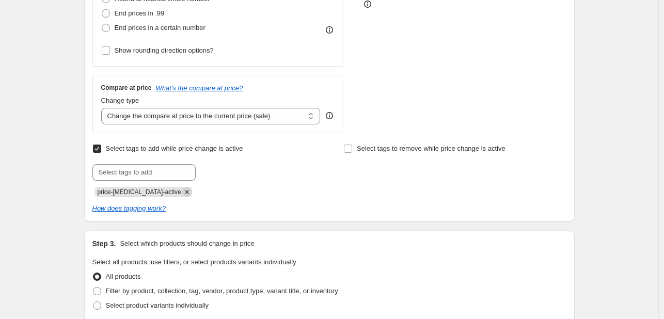
click at [182, 189] on icon "Remove price-change-job-active" at bounding box center [186, 191] width 9 height 9
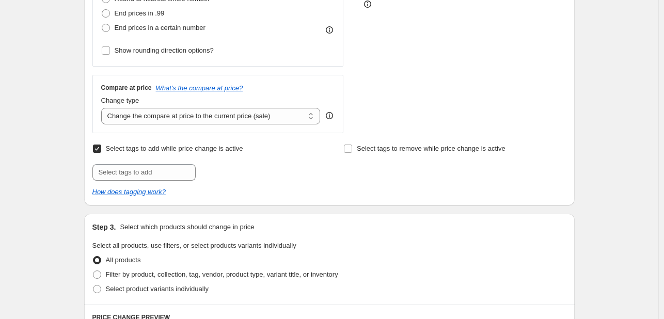
click at [167, 189] on div "How does tagging work?" at bounding box center [329, 192] width 474 height 10
click at [163, 168] on input "text" at bounding box center [143, 172] width 103 height 17
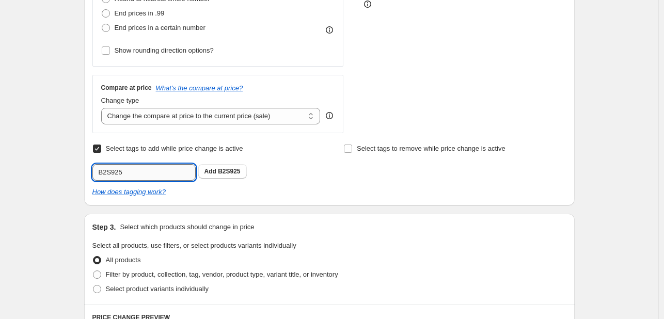
type input "B2S925"
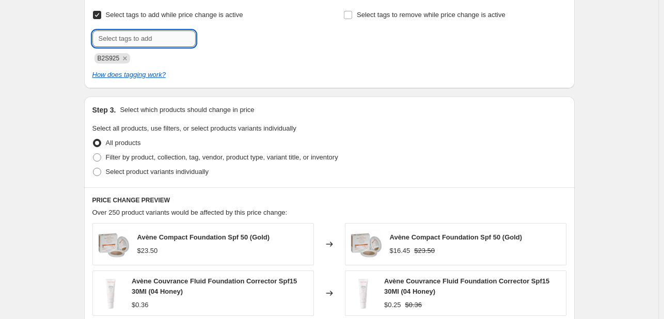
scroll to position [465, 0]
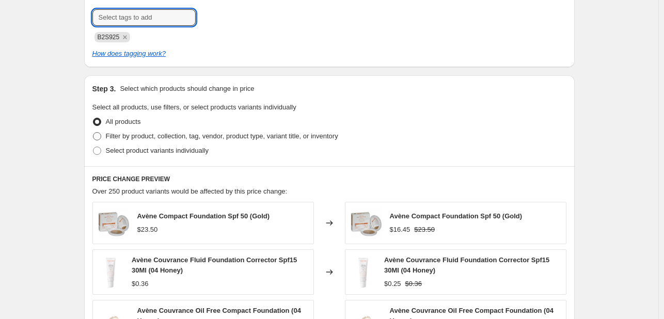
click at [185, 142] on label "Filter by product, collection, tag, vendor, product type, variant title, or inv…" at bounding box center [215, 136] width 246 height 14
click at [93, 133] on input "Filter by product, collection, tag, vendor, product type, variant title, or inv…" at bounding box center [93, 132] width 1 height 1
radio input "true"
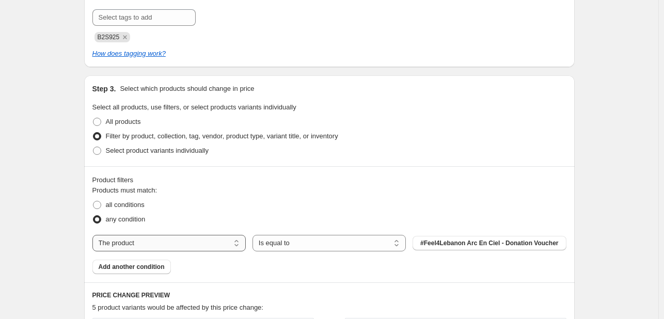
click at [216, 243] on select "The product The product's collection The product's tag The product's vendor The…" at bounding box center [168, 243] width 153 height 17
select select "collection"
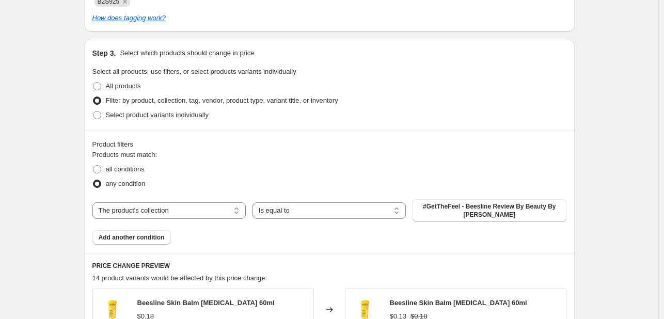
scroll to position [516, 0]
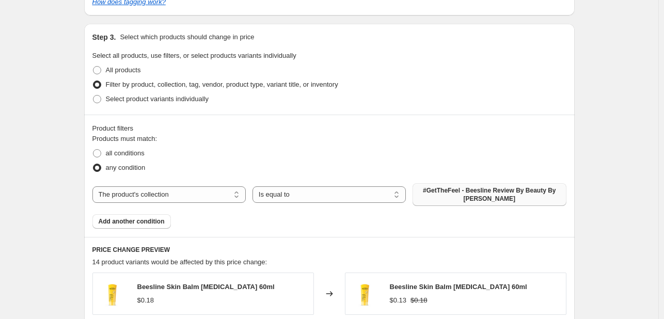
click at [438, 197] on button "#GetTheFeel - Beesline Review By Beauty By [PERSON_NAME]" at bounding box center [489, 194] width 153 height 23
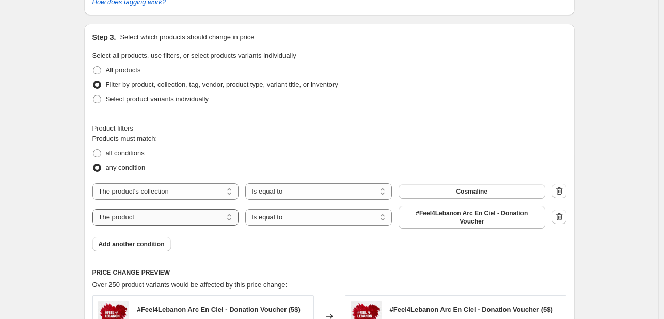
click at [170, 213] on select "The product The product's collection The product's tag The product's vendor The…" at bounding box center [165, 217] width 147 height 17
select select "collection"
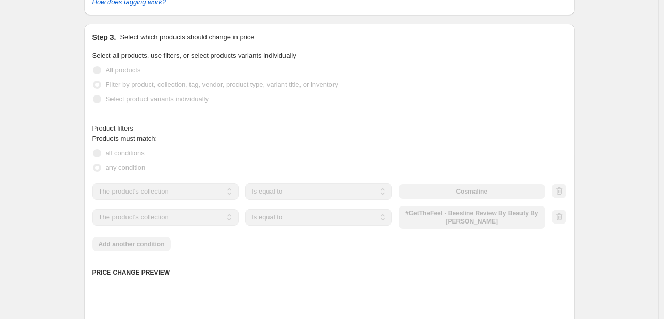
click at [467, 220] on div "The product The product's collection The product's tag The product's vendor The…" at bounding box center [318, 217] width 453 height 23
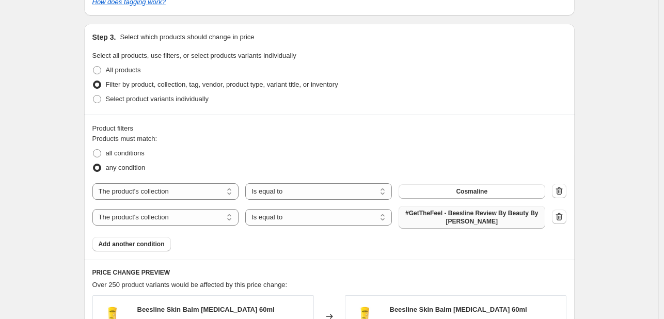
click at [467, 215] on span "#GetTheFeel - Beesline Review By Beauty By [PERSON_NAME]" at bounding box center [472, 217] width 134 height 17
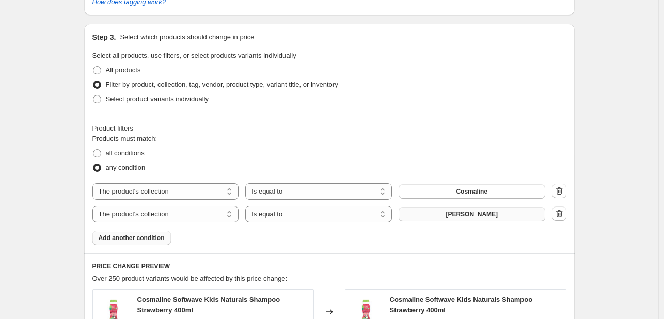
click at [150, 240] on span "Add another condition" at bounding box center [132, 238] width 66 height 8
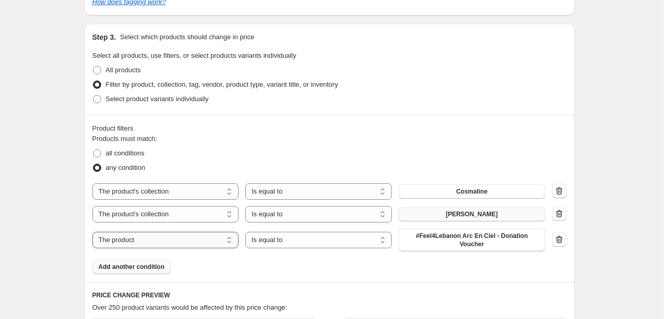
click at [174, 238] on select "The product The product's collection The product's tag The product's vendor The…" at bounding box center [165, 240] width 147 height 17
select select "collection"
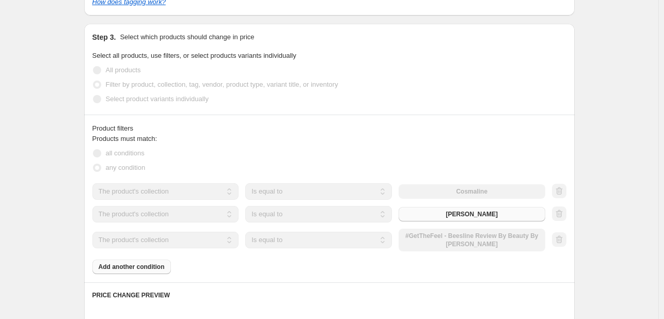
click at [474, 243] on div "The product The product's collection The product's tag The product's vendor The…" at bounding box center [318, 240] width 453 height 23
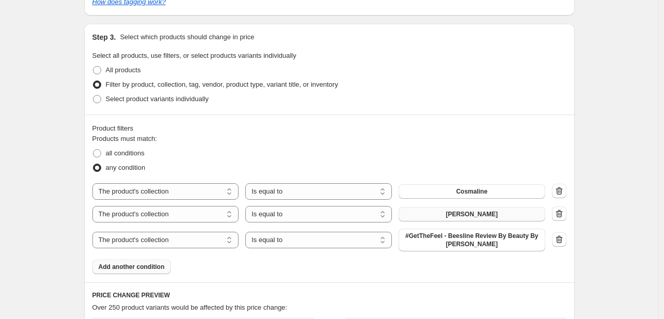
click at [474, 243] on span "#GetTheFeel - Beesline Review By Beauty By [PERSON_NAME]" at bounding box center [472, 240] width 134 height 17
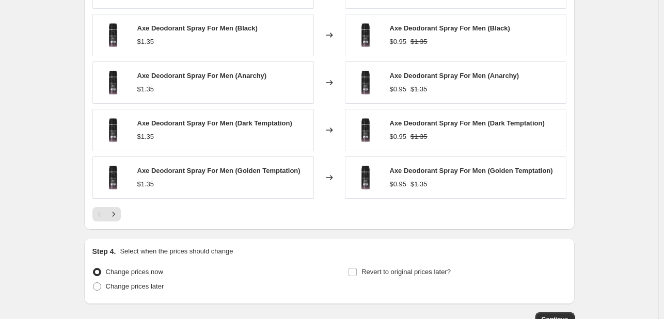
scroll to position [878, 0]
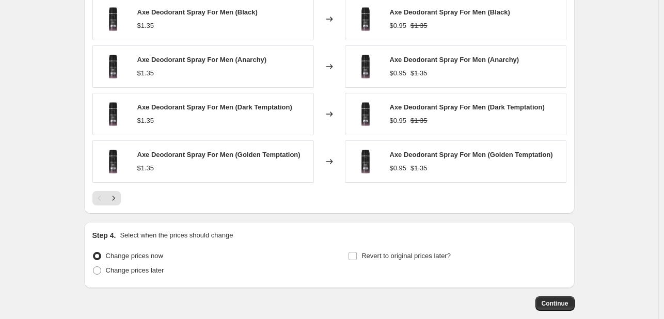
click at [417, 263] on div "Revert to original prices later?" at bounding box center [457, 264] width 218 height 31
click at [429, 255] on span "Revert to original prices later?" at bounding box center [406, 256] width 89 height 8
click at [357, 255] on input "Revert to original prices later?" at bounding box center [353, 256] width 8 height 8
checkbox input "true"
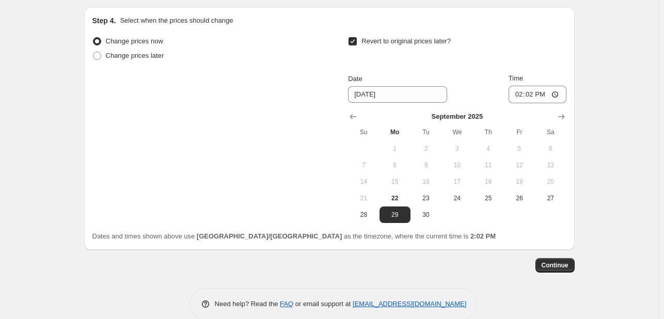
scroll to position [1108, 0]
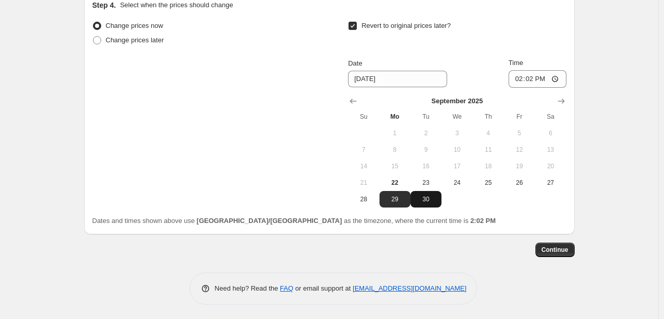
click at [423, 196] on span "30" at bounding box center [426, 199] width 23 height 8
type input "[DATE]"
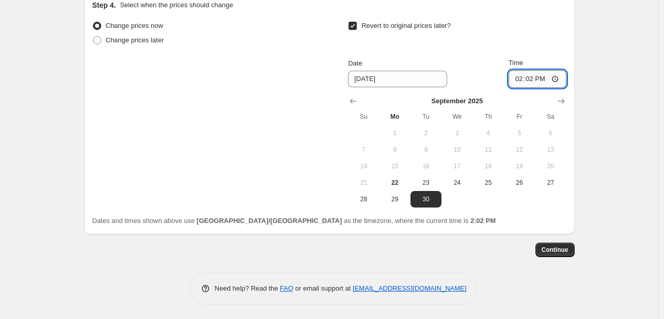
click at [520, 76] on input "14:02" at bounding box center [538, 79] width 58 height 18
type input "23:55"
click at [563, 246] on span "Continue" at bounding box center [555, 250] width 27 height 8
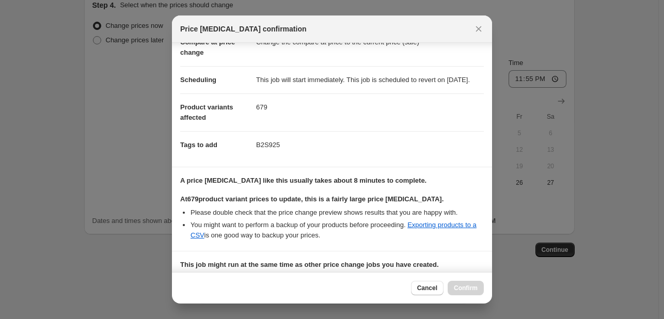
scroll to position [273, 0]
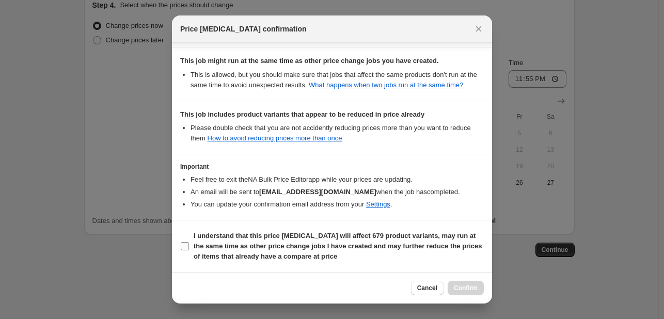
click at [441, 250] on span "I understand that this price [MEDICAL_DATA] will affect 679 product variants, m…" at bounding box center [339, 246] width 290 height 31
click at [189, 250] on input "I understand that this price [MEDICAL_DATA] will affect 679 product variants, m…" at bounding box center [185, 246] width 8 height 8
checkbox input "true"
click at [469, 286] on span "Confirm" at bounding box center [466, 288] width 24 height 8
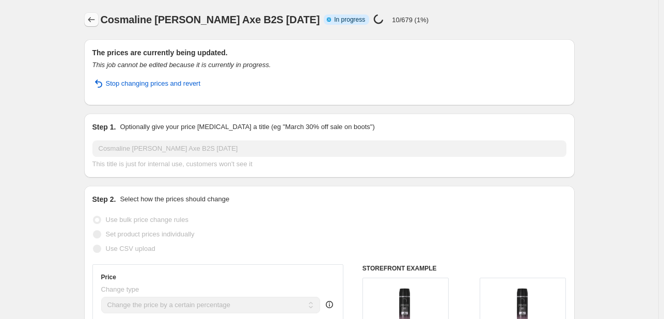
click at [99, 17] on button "Price change jobs" at bounding box center [91, 19] width 14 height 14
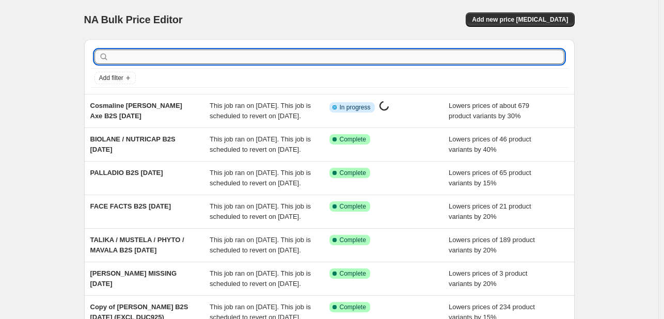
click at [167, 58] on input "text" at bounding box center [337, 57] width 453 height 14
type input "KIKO"
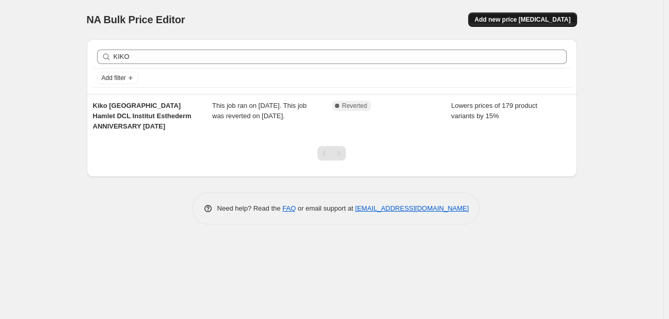
click at [529, 19] on span "Add new price [MEDICAL_DATA]" at bounding box center [523, 19] width 96 height 8
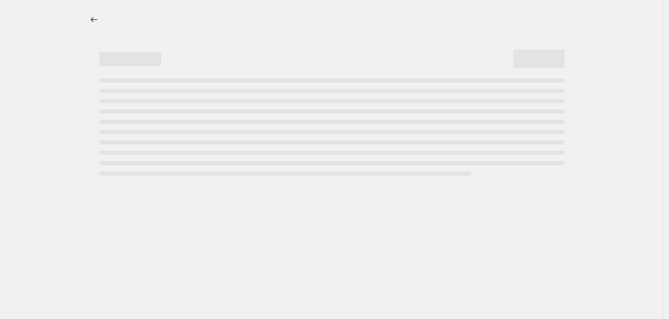
select select "percentage"
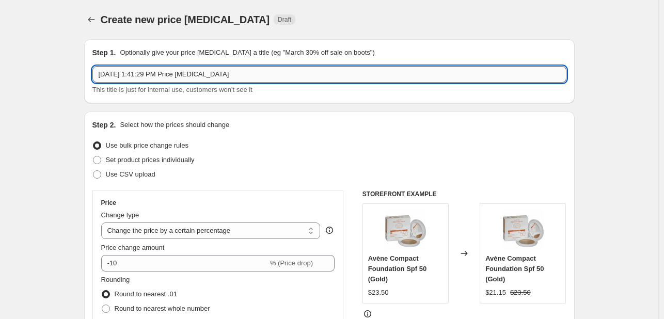
click at [218, 75] on input "[DATE] 1:41:29 PM Price [MEDICAL_DATA]" at bounding box center [329, 74] width 474 height 17
type input "KIKO MILANO B2S 925"
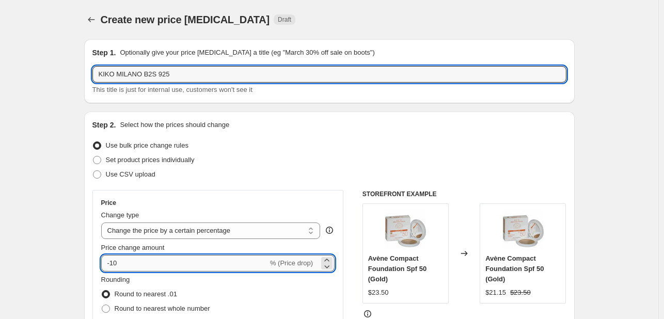
click at [118, 258] on input "-10" at bounding box center [184, 263] width 167 height 17
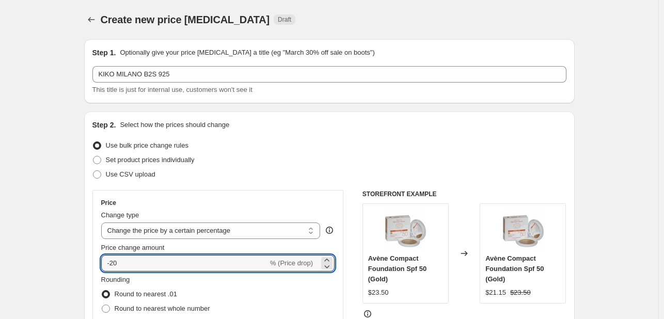
type input "-20"
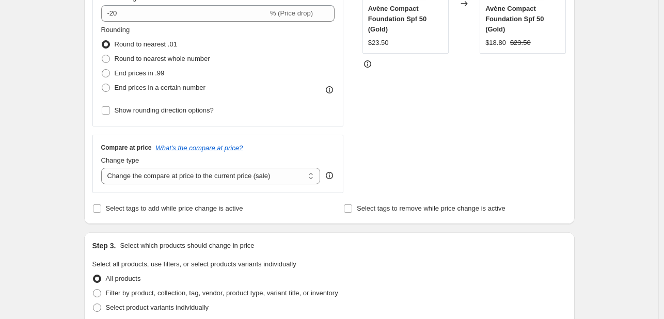
scroll to position [258, 0]
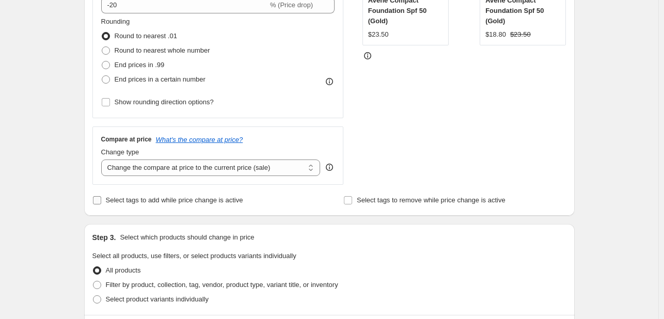
click at [143, 195] on span "Select tags to add while price change is active" at bounding box center [174, 200] width 137 height 10
click at [101, 196] on input "Select tags to add while price change is active" at bounding box center [97, 200] width 8 height 8
checkbox input "true"
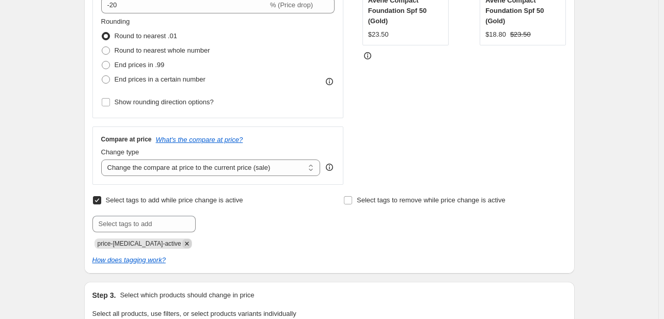
click at [185, 242] on icon "Remove price-change-job-active" at bounding box center [187, 244] width 4 height 4
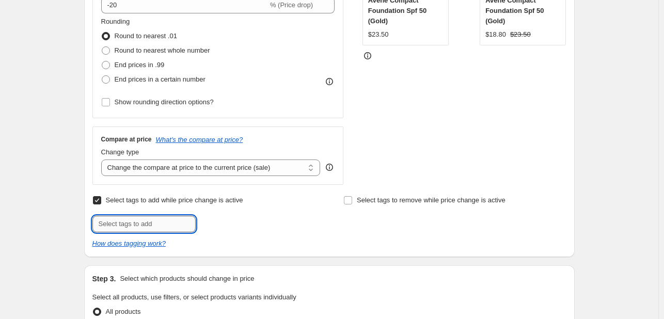
click at [165, 223] on input "text" at bounding box center [143, 224] width 103 height 17
type input "B2S925"
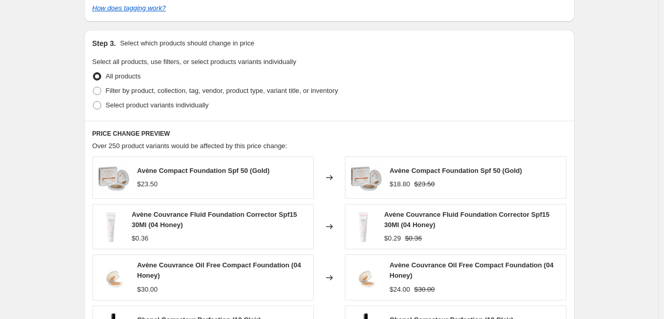
scroll to position [516, 0]
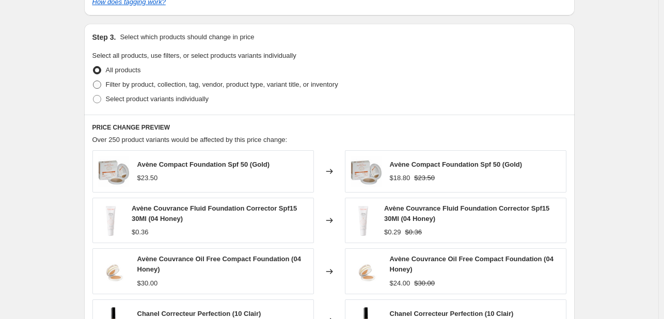
click at [178, 82] on span "Filter by product, collection, tag, vendor, product type, variant title, or inv…" at bounding box center [222, 85] width 232 height 8
click at [93, 81] on input "Filter by product, collection, tag, vendor, product type, variant title, or inv…" at bounding box center [93, 81] width 1 height 1
radio input "true"
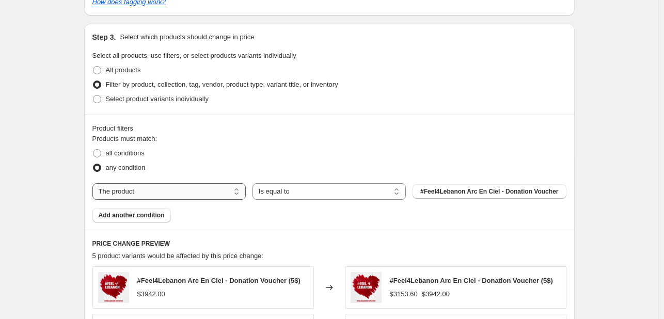
click at [226, 190] on select "The product The product's collection The product's tag The product's vendor The…" at bounding box center [168, 191] width 153 height 17
select select "collection"
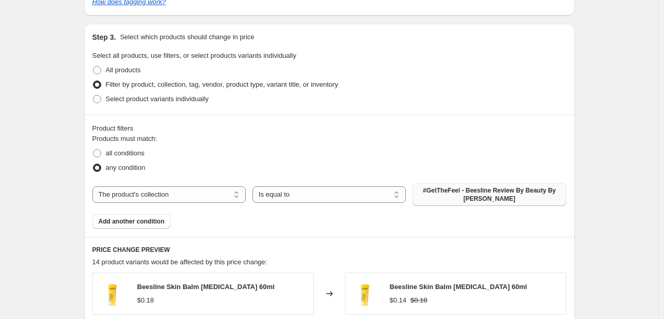
click at [437, 195] on span "#GetTheFeel - Beesline Review By Beauty By [PERSON_NAME]" at bounding box center [489, 194] width 141 height 17
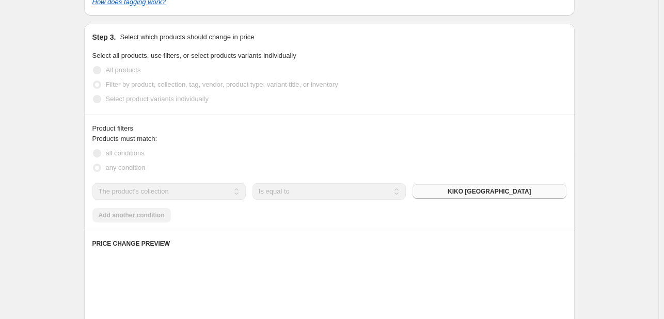
click at [161, 217] on div "Products must match: all conditions any condition The product The product's col…" at bounding box center [329, 178] width 474 height 89
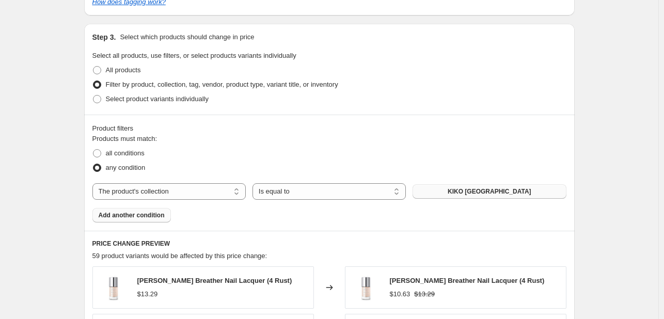
click at [161, 217] on span "Add another condition" at bounding box center [132, 215] width 66 height 8
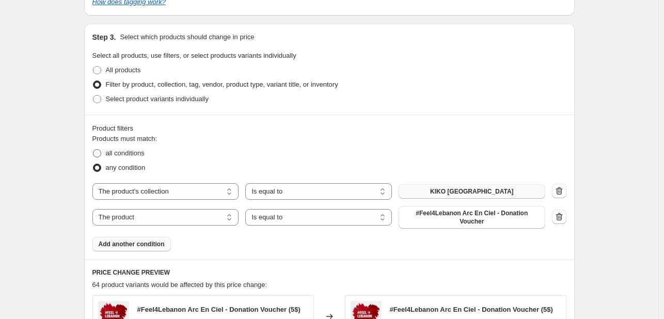
click at [126, 152] on span "all conditions" at bounding box center [125, 153] width 39 height 8
click at [93, 150] on input "all conditions" at bounding box center [93, 149] width 1 height 1
radio input "true"
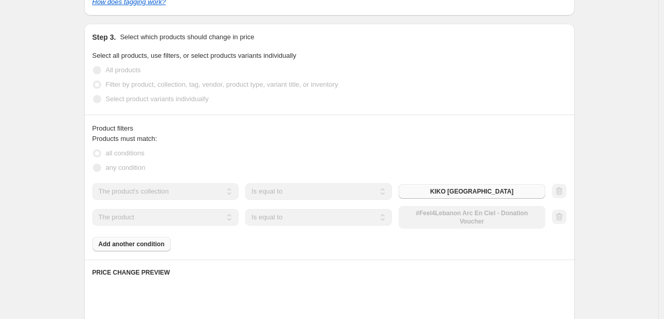
click at [183, 215] on select "The product The product's collection The product's tag The product's vendor The…" at bounding box center [165, 217] width 147 height 17
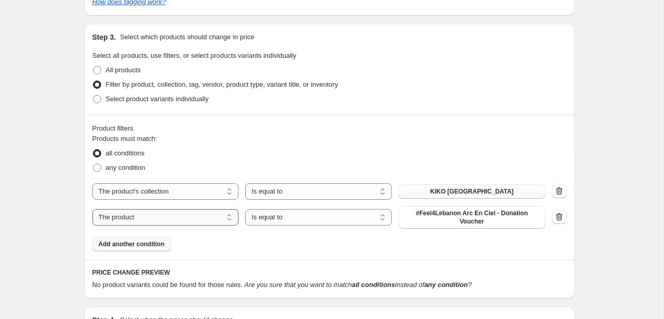
select select "product_status"
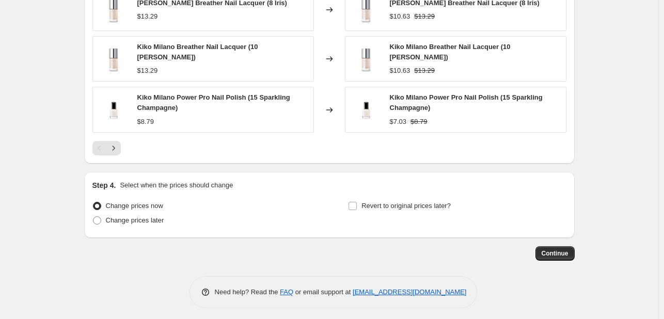
scroll to position [913, 0]
click at [397, 209] on div "Revert to original prices later?" at bounding box center [457, 213] width 218 height 31
click at [378, 205] on span "Revert to original prices later?" at bounding box center [406, 205] width 89 height 8
click at [357, 205] on input "Revert to original prices later?" at bounding box center [353, 205] width 8 height 8
checkbox input "true"
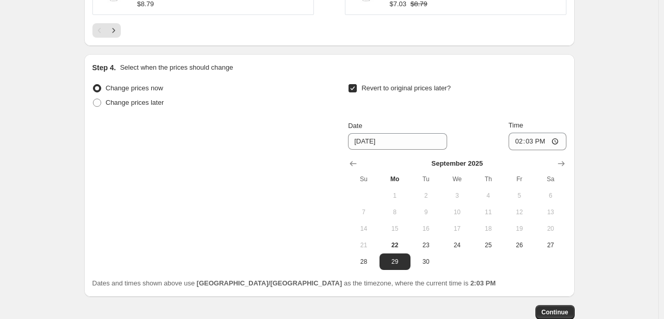
scroll to position [1089, 0]
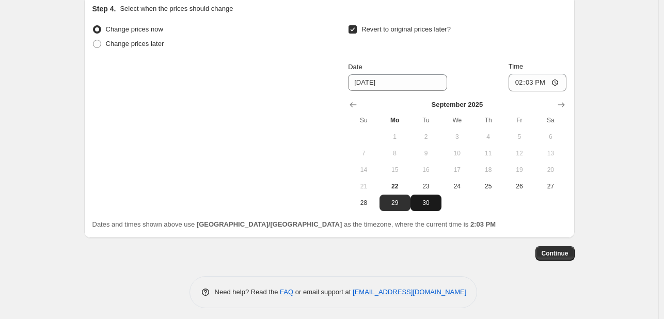
click at [434, 199] on span "30" at bounding box center [426, 203] width 23 height 8
type input "[DATE]"
click at [520, 75] on input "14:03" at bounding box center [538, 83] width 58 height 18
type input "23:55"
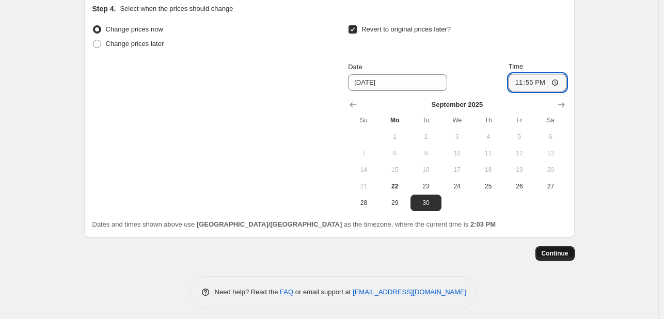
click at [559, 255] on button "Continue" at bounding box center [555, 253] width 39 height 14
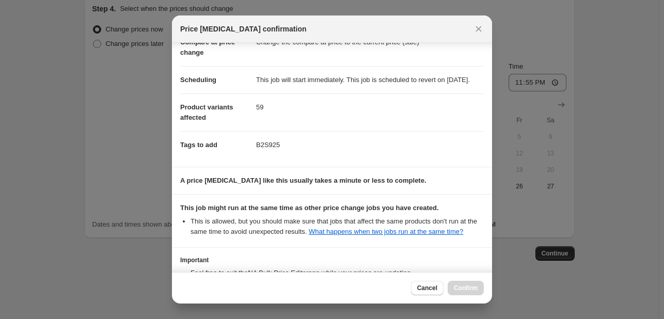
scroll to position [152, 0]
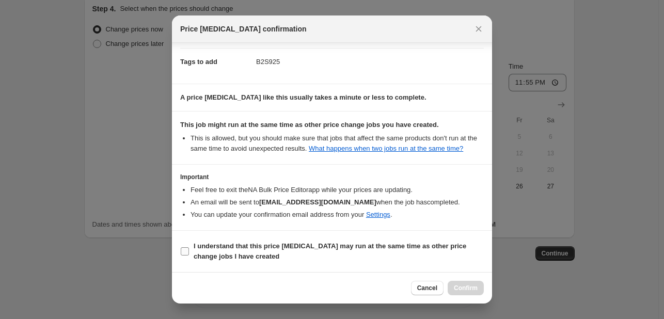
click at [436, 257] on span "I understand that this price [MEDICAL_DATA] may run at the same time as other p…" at bounding box center [339, 251] width 290 height 21
click at [189, 256] on input "I understand that this price [MEDICAL_DATA] may run at the same time as other p…" at bounding box center [185, 251] width 8 height 8
checkbox input "true"
click at [469, 288] on span "Confirm" at bounding box center [466, 288] width 24 height 8
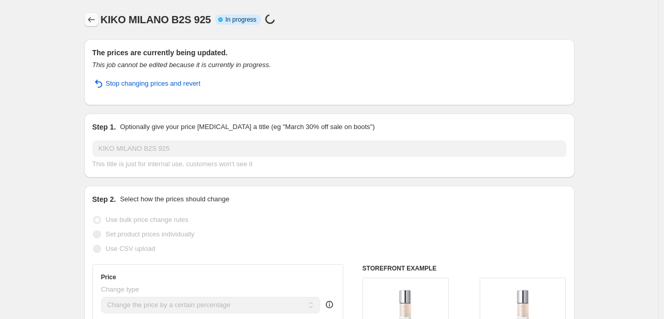
click at [89, 21] on icon "Price change jobs" at bounding box center [91, 19] width 10 height 10
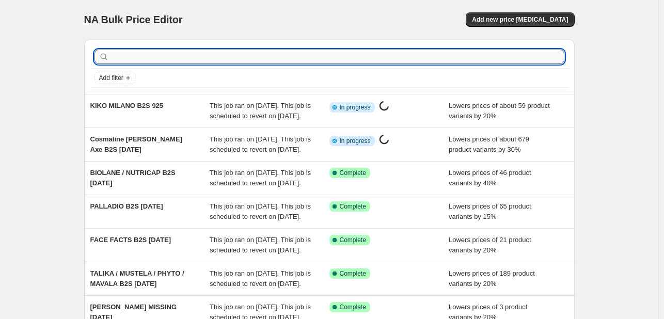
click at [158, 57] on input "text" at bounding box center [337, 57] width 453 height 14
paste input "Institut Esthederm"
type input "Institut Esthederm"
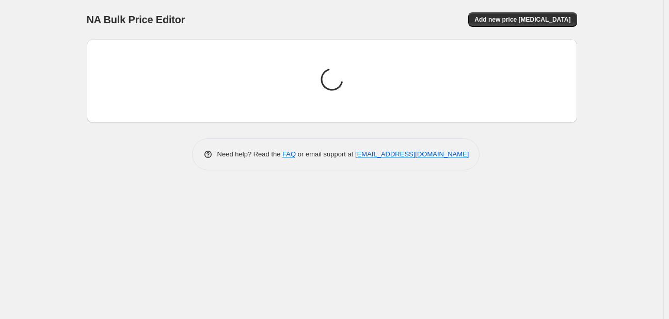
click at [120, 56] on div "Loading price change jobs..." at bounding box center [332, 81] width 474 height 67
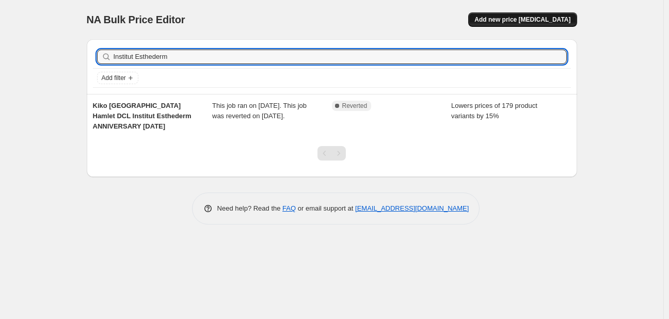
type input "Esthederm"
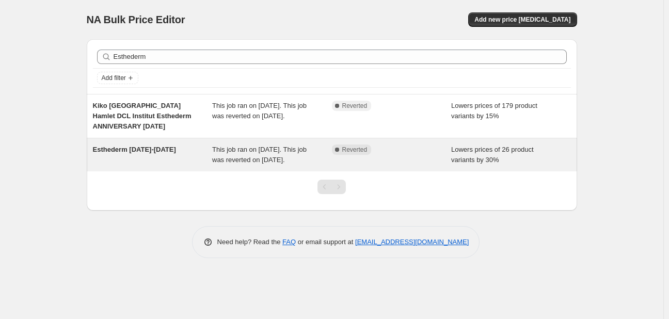
click at [381, 150] on div "Complete Reverted" at bounding box center [384, 150] width 104 height 10
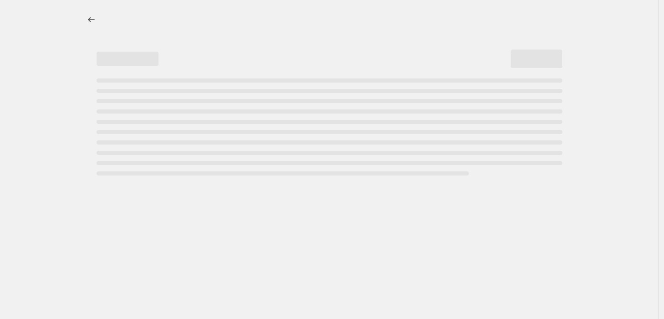
select select "percentage"
select select "tag"
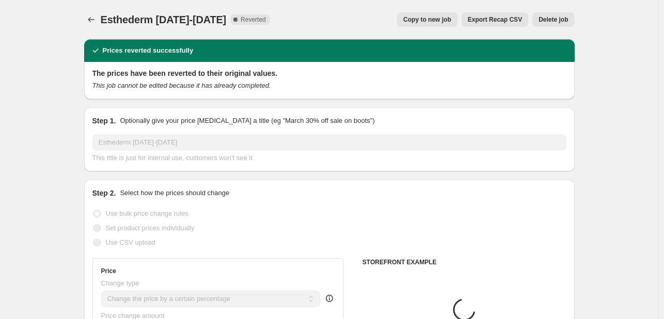
click at [431, 18] on span "Copy to new job" at bounding box center [427, 19] width 48 height 8
select select "percentage"
select select "tag"
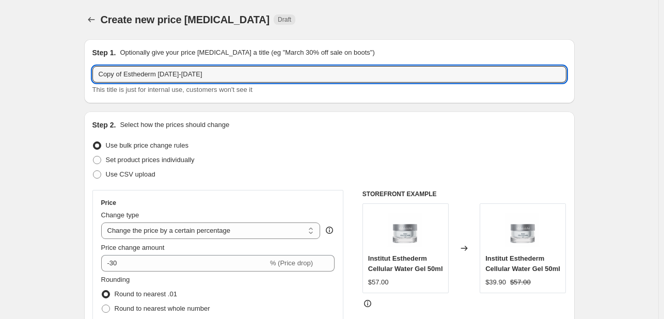
drag, startPoint x: 128, startPoint y: 70, endPoint x: 48, endPoint y: 64, distance: 80.3
drag, startPoint x: 134, startPoint y: 74, endPoint x: 291, endPoint y: 74, distance: 157.0
click at [291, 74] on input "Esthederm [DATE]-[DATE]" at bounding box center [329, 74] width 474 height 17
type input "Esthederm B2S [DATE]"
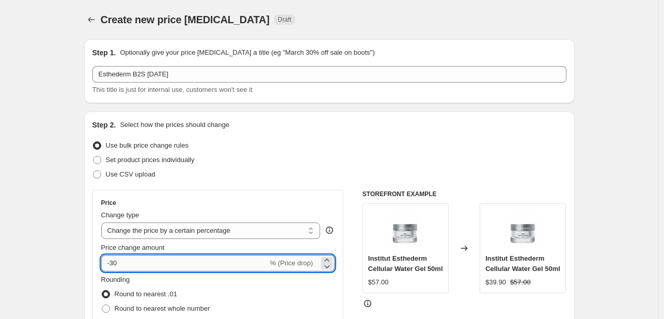
click at [116, 264] on input "-30" at bounding box center [184, 263] width 167 height 17
type input "-70"
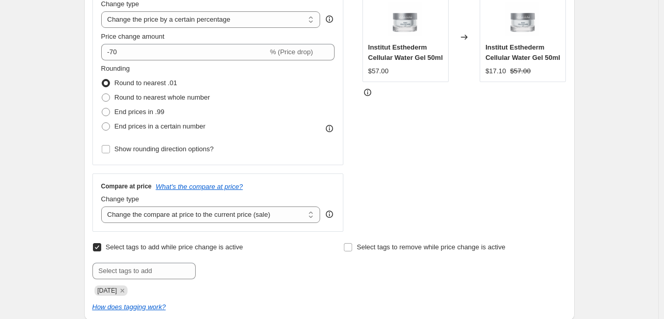
scroll to position [258, 0]
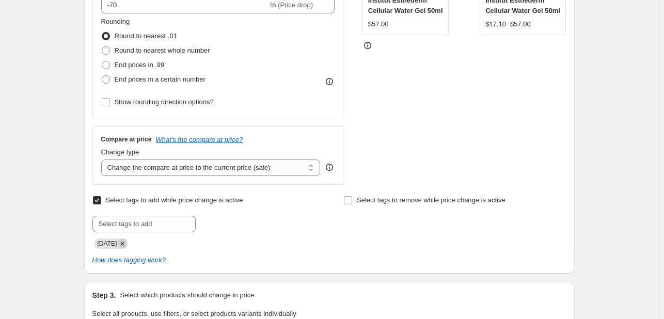
click at [127, 247] on icon "Remove JUNE25" at bounding box center [122, 243] width 9 height 9
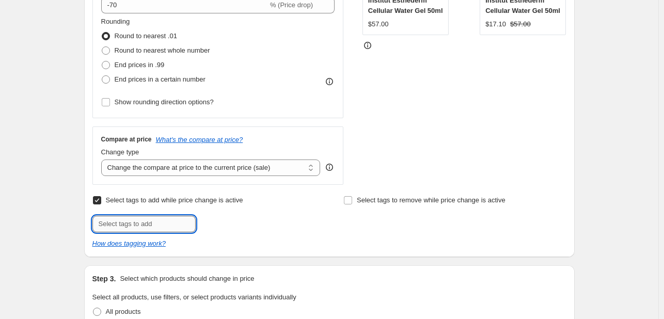
click at [133, 222] on input "text" at bounding box center [143, 224] width 103 height 17
type input "B2S95"
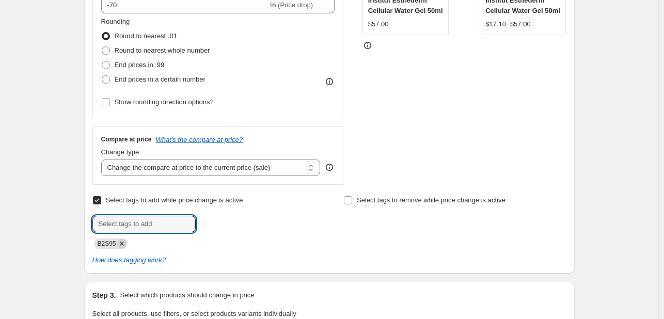
click at [126, 243] on icon "Remove B2S95" at bounding box center [121, 243] width 9 height 9
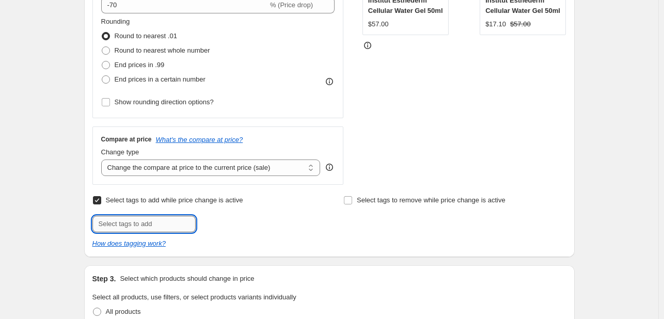
click at [126, 226] on input "text" at bounding box center [143, 224] width 103 height 17
type input "B2S925"
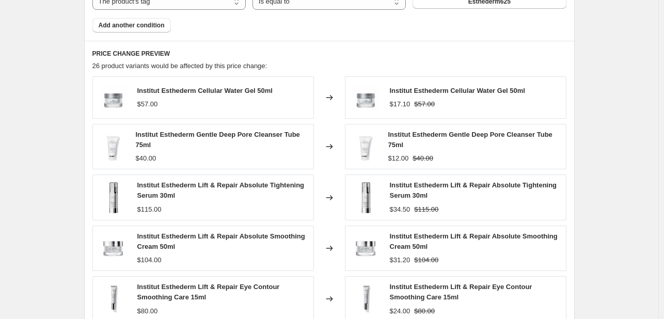
scroll to position [723, 0]
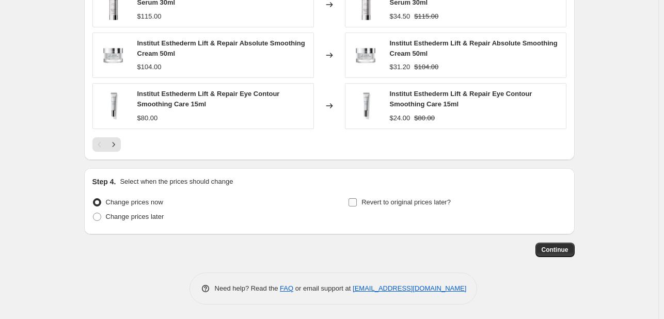
click at [384, 204] on span "Revert to original prices later?" at bounding box center [406, 202] width 89 height 8
click at [357, 204] on input "Revert to original prices later?" at bounding box center [353, 202] width 8 height 8
checkbox input "true"
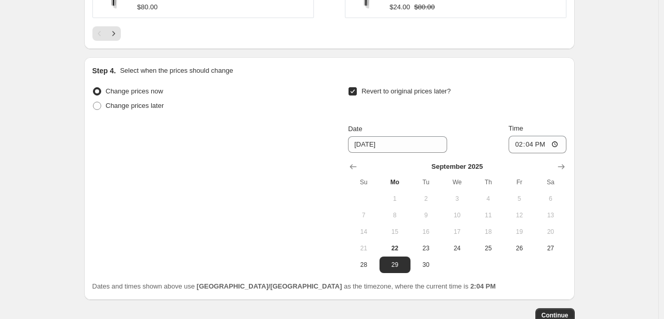
scroll to position [1076, 0]
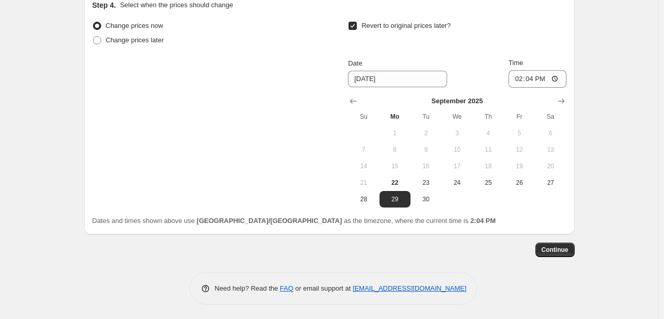
click at [426, 208] on div "Change prices now Change prices later Revert to original prices later? Date [DA…" at bounding box center [329, 123] width 474 height 208
click at [442, 189] on td "23" at bounding box center [426, 183] width 31 height 17
click at [437, 197] on span "30" at bounding box center [426, 199] width 23 height 8
type input "[DATE]"
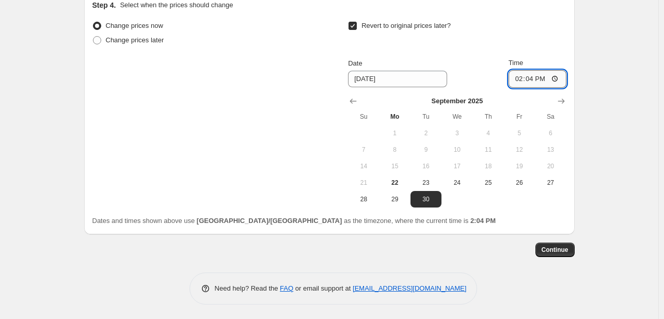
click at [516, 77] on input "14:04" at bounding box center [538, 79] width 58 height 18
type input "23:04"
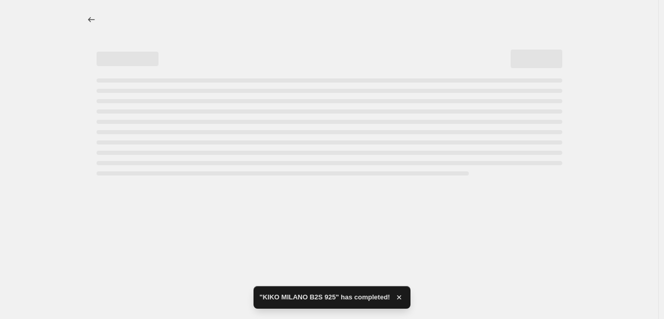
scroll to position [0, 0]
select select "percentage"
select select "tag"
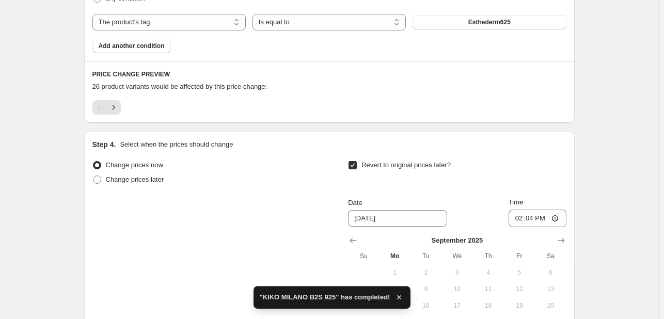
scroll to position [826, 0]
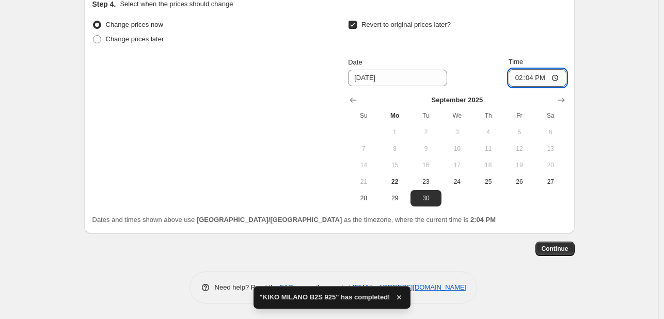
click at [518, 78] on input "14:04" at bounding box center [538, 78] width 58 height 18
type input "23:55"
click at [557, 255] on button "Continue" at bounding box center [555, 249] width 39 height 14
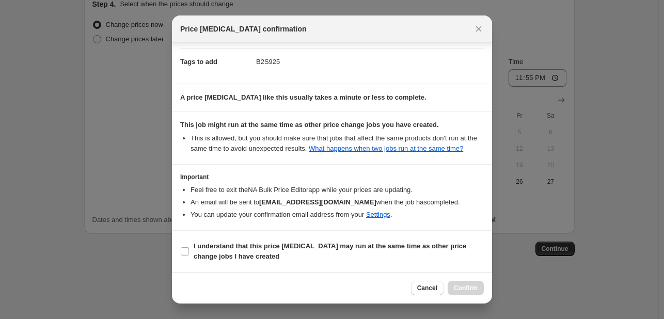
scroll to position [152, 0]
click at [446, 259] on span "I understand that this price [MEDICAL_DATA] may run at the same time as other p…" at bounding box center [339, 251] width 290 height 21
click at [189, 256] on input "I understand that this price [MEDICAL_DATA] may run at the same time as other p…" at bounding box center [185, 251] width 8 height 8
checkbox input "true"
click at [474, 288] on span "Confirm" at bounding box center [466, 288] width 24 height 8
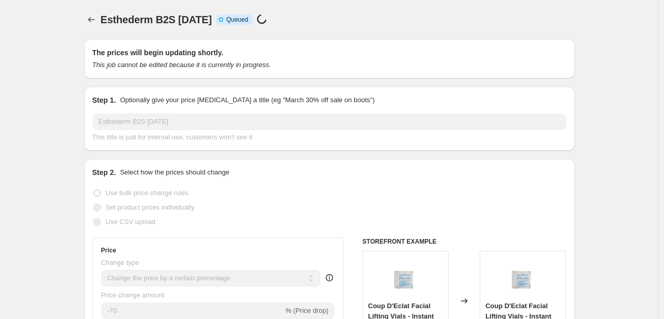
scroll to position [826, 0]
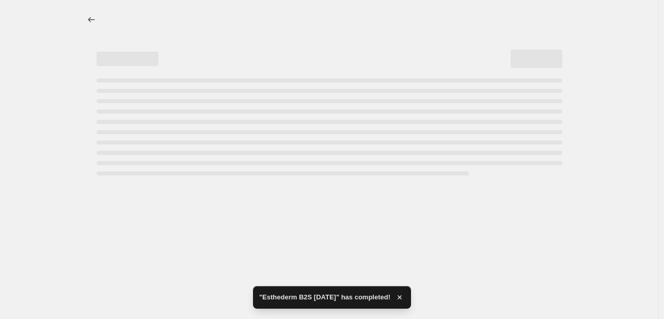
select select "percentage"
select select "tag"
